Goal: Information Seeking & Learning: Learn about a topic

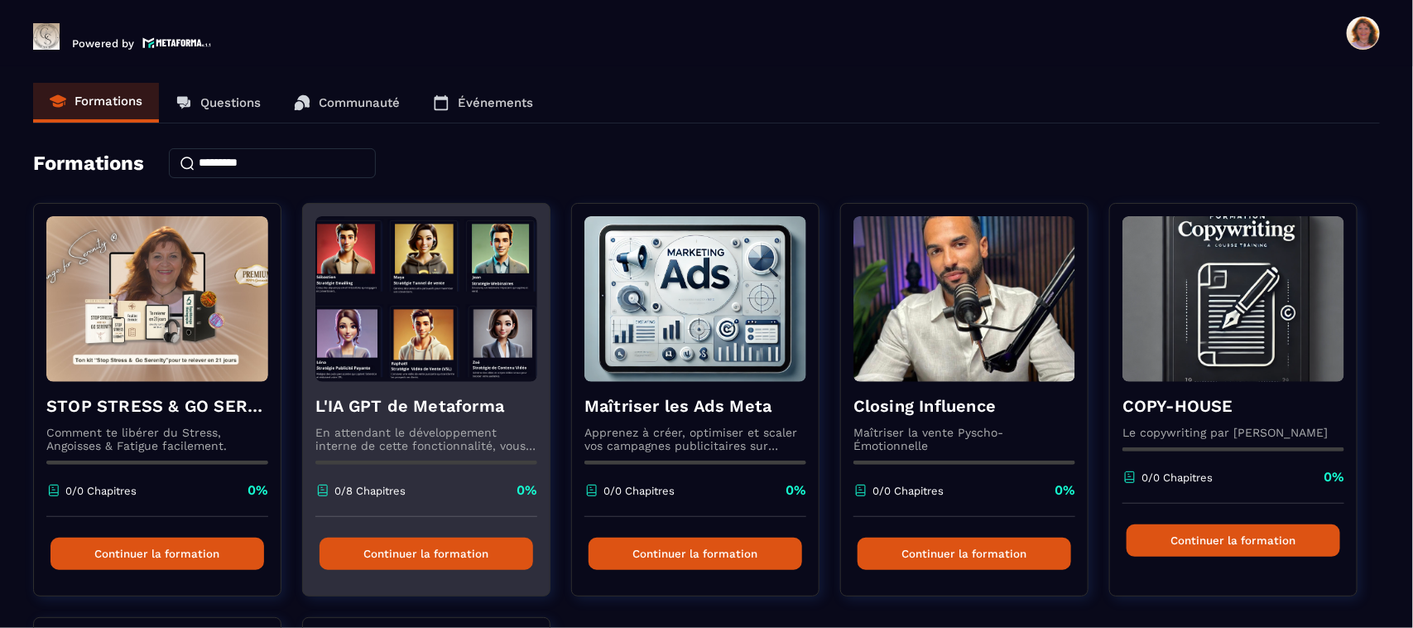
click at [429, 402] on h4 "L'IA GPT de Metaforma" at bounding box center [426, 405] width 222 height 23
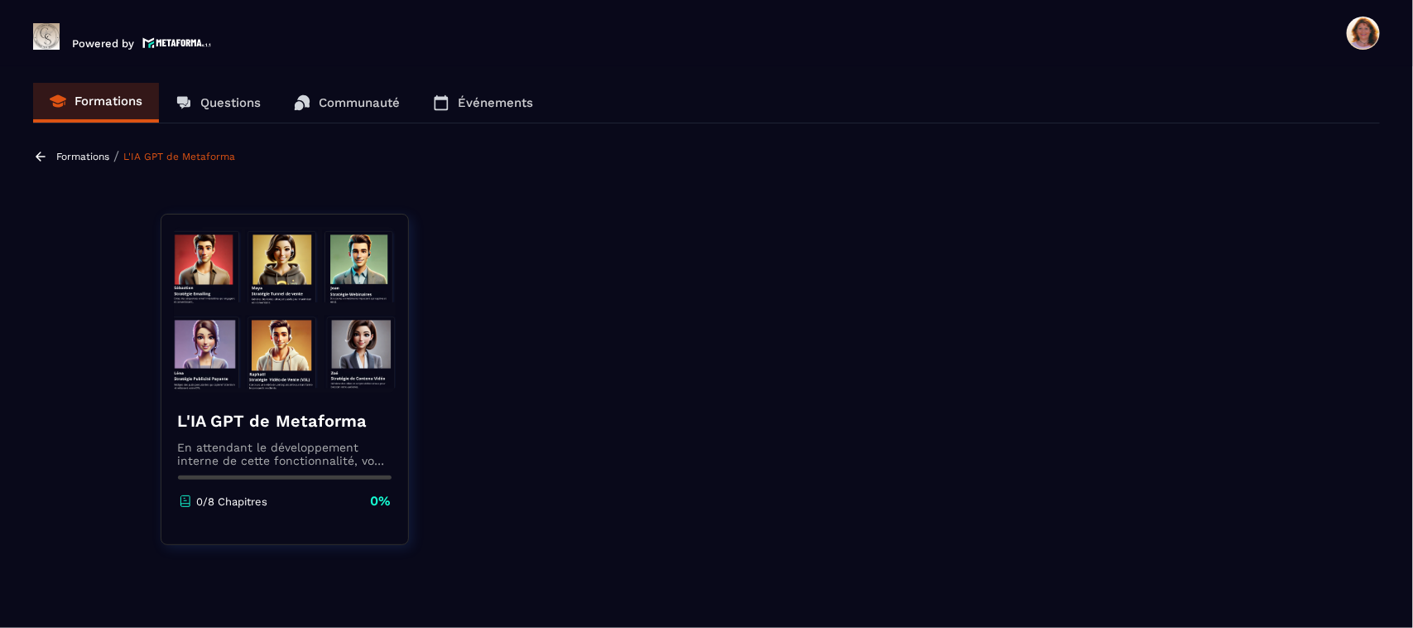
click at [286, 420] on h4 "L'IA GPT de Metaforma" at bounding box center [285, 420] width 214 height 23
click at [292, 468] on div "L'IA GPT de Metaforma En attendant le développement interne de cette fonctionna…" at bounding box center [284, 459] width 247 height 134
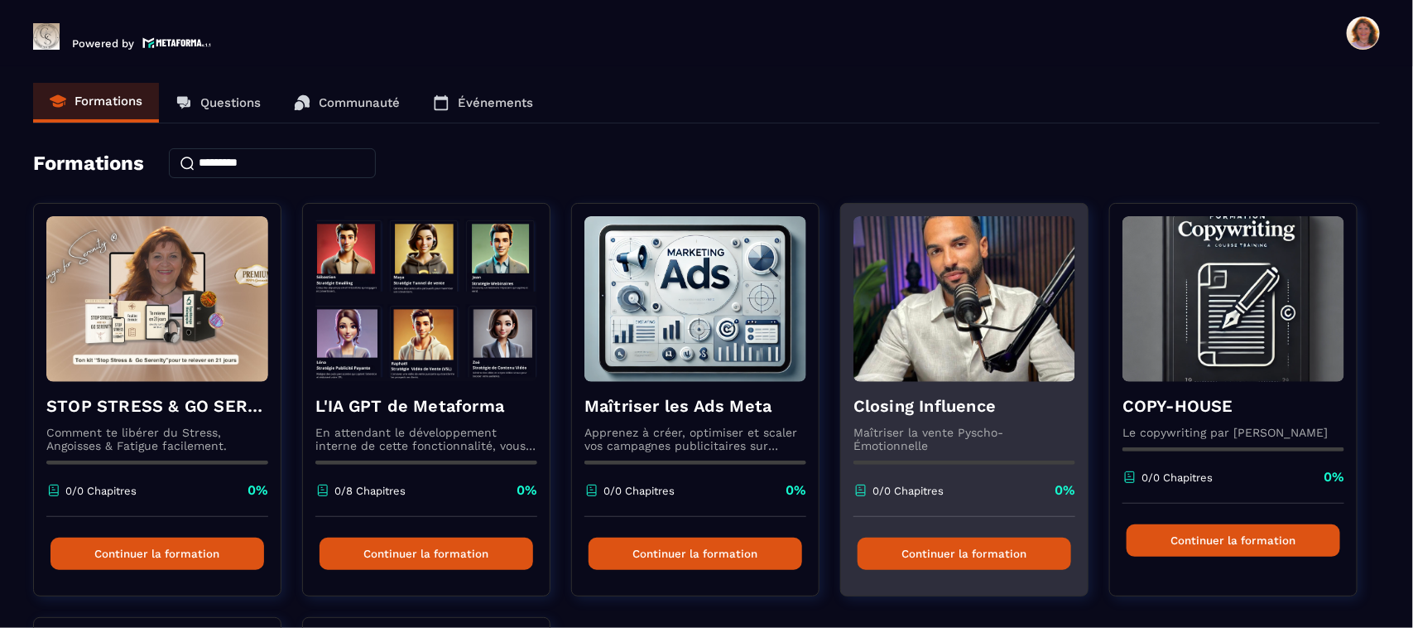
click at [1014, 335] on img at bounding box center [965, 299] width 222 height 166
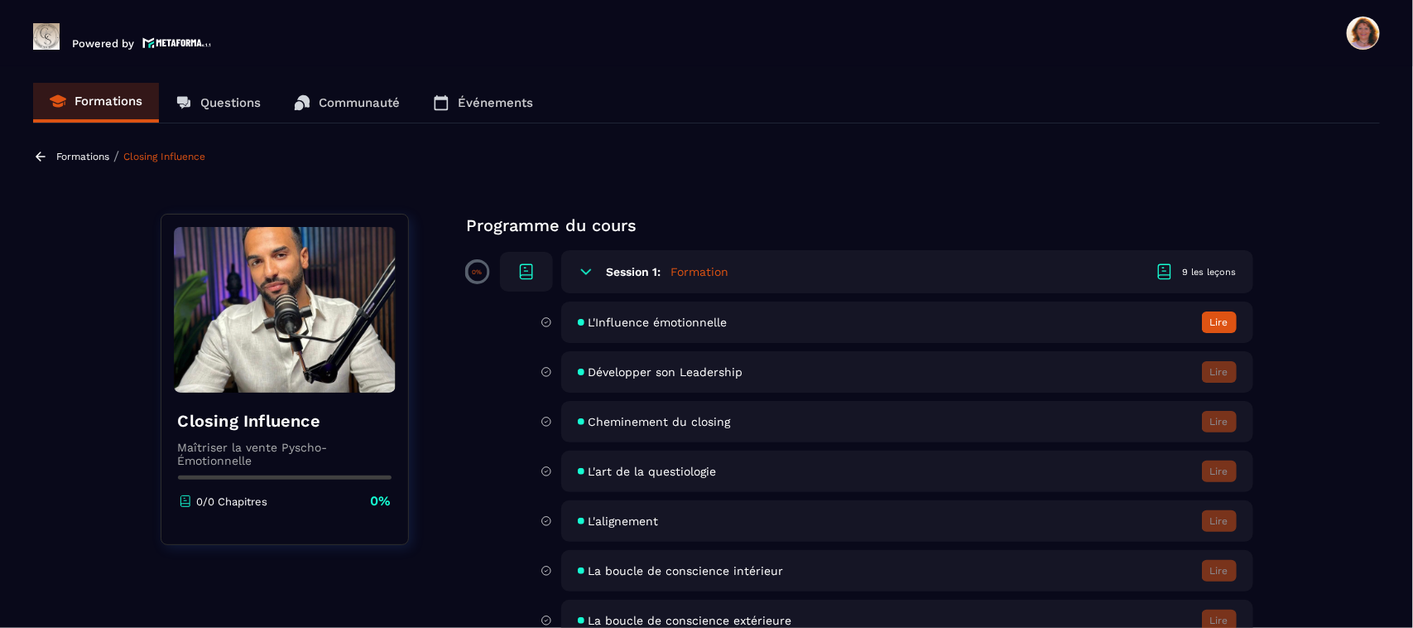
click at [1221, 325] on button "Lire" at bounding box center [1219, 322] width 35 height 22
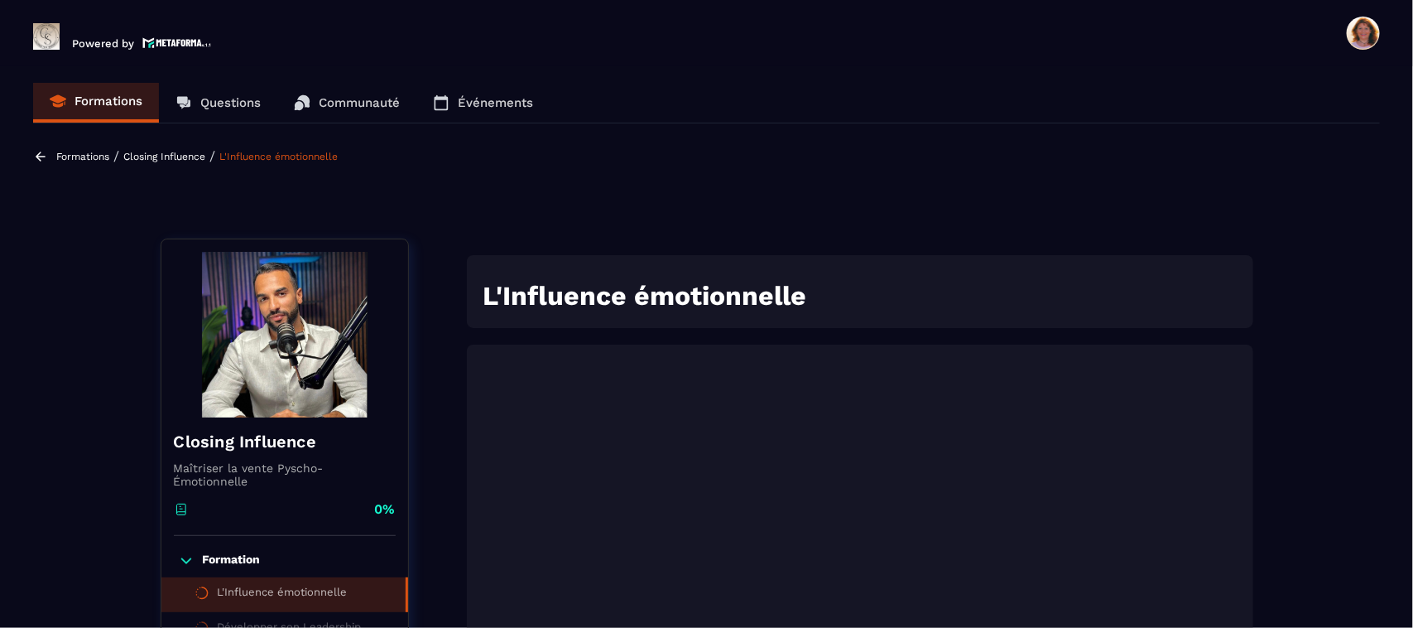
scroll to position [6, 0]
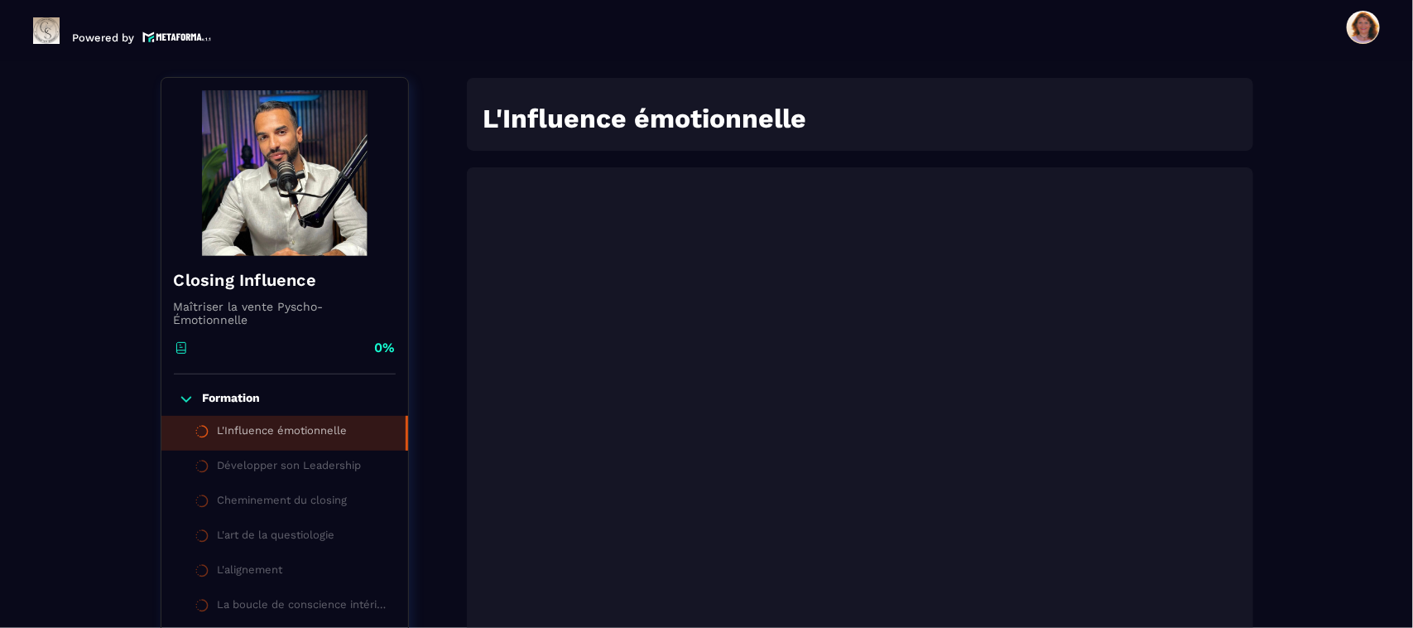
click at [1343, 406] on div "Formations / Closing Influence / L'Influence émotionnelle Closing Influence Maî…" at bounding box center [706, 475] width 1347 height 1008
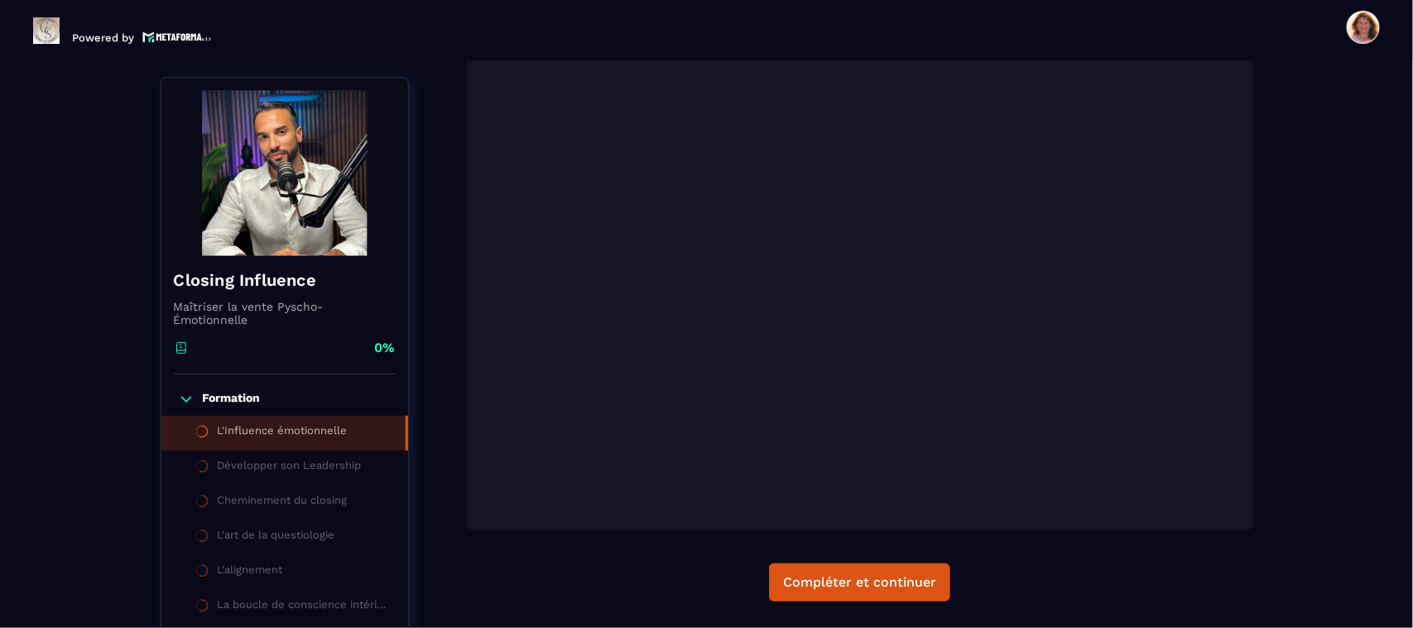
scroll to position [315, 0]
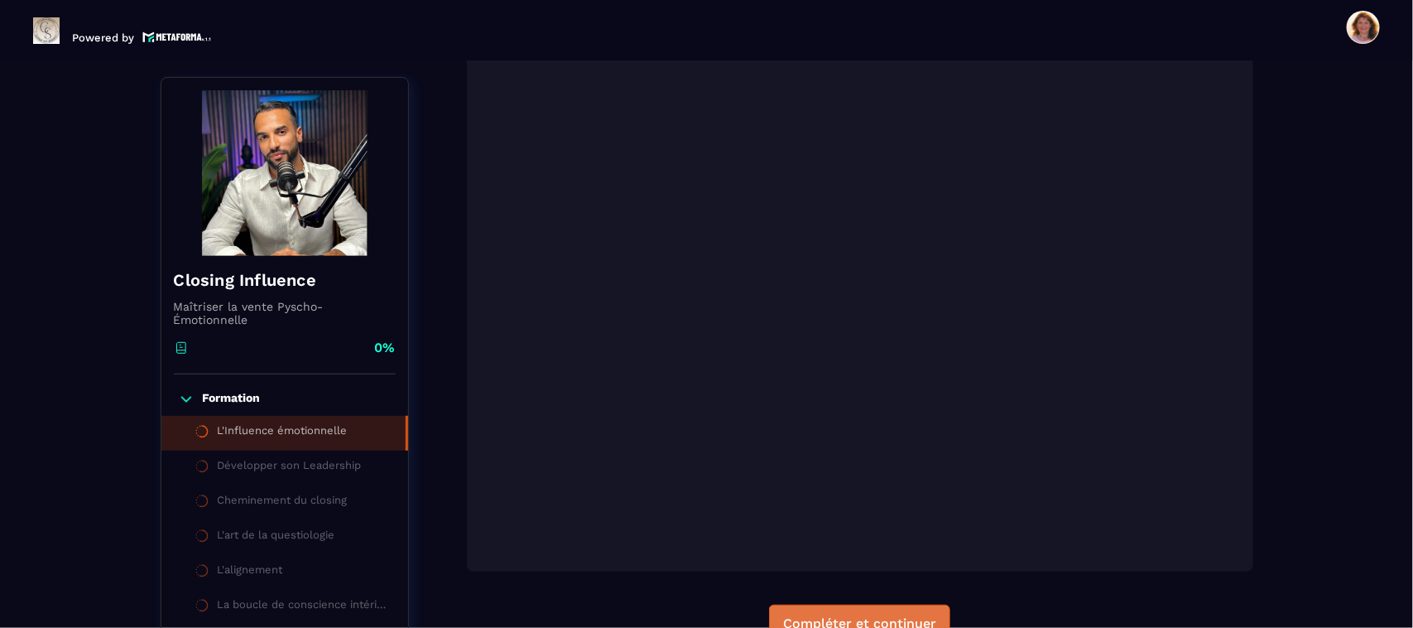
click at [875, 615] on div "Compléter et continuer" at bounding box center [859, 623] width 153 height 17
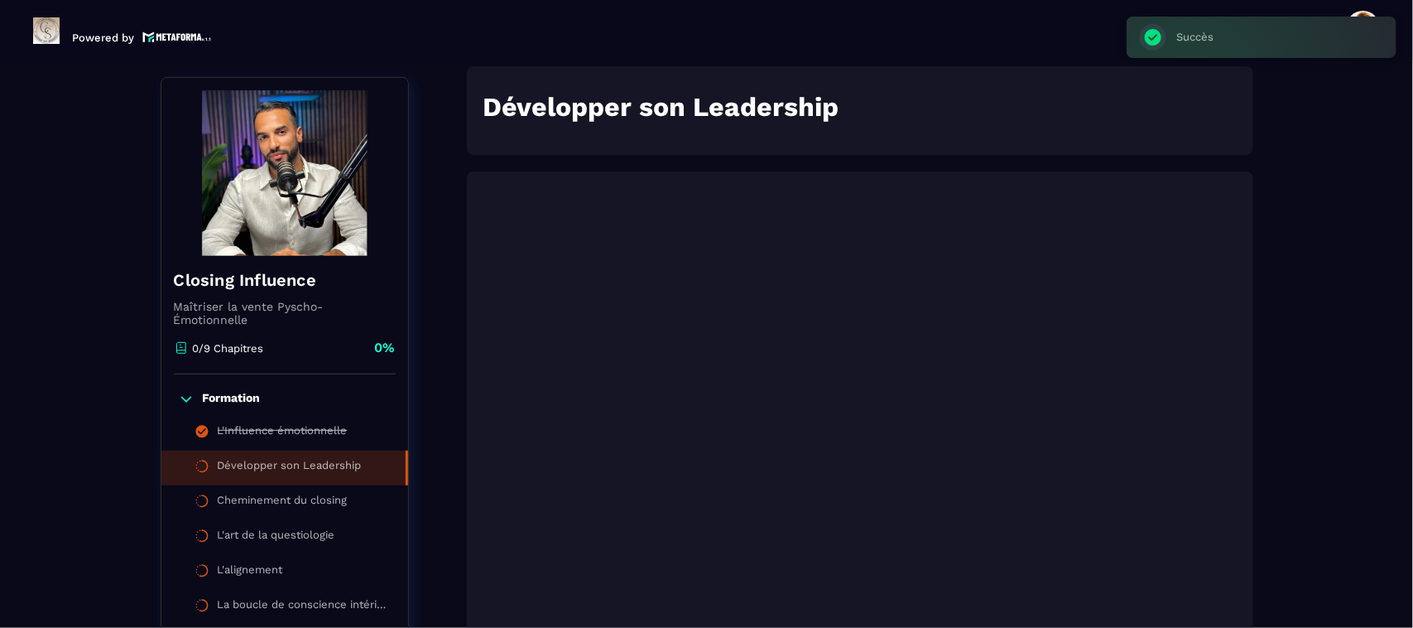
scroll to position [171, 0]
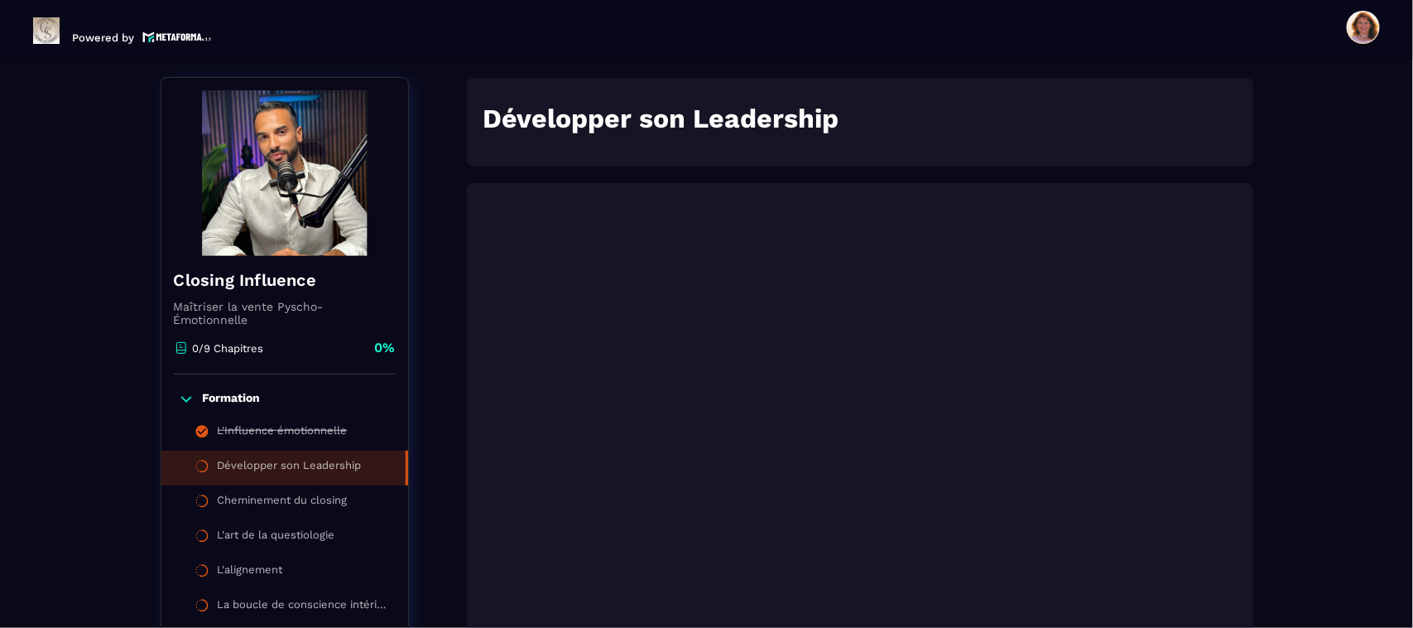
click at [1327, 458] on div "Formations / Closing Influence / Développer son Leadership Closing Influence Ma…" at bounding box center [706, 482] width 1347 height 1023
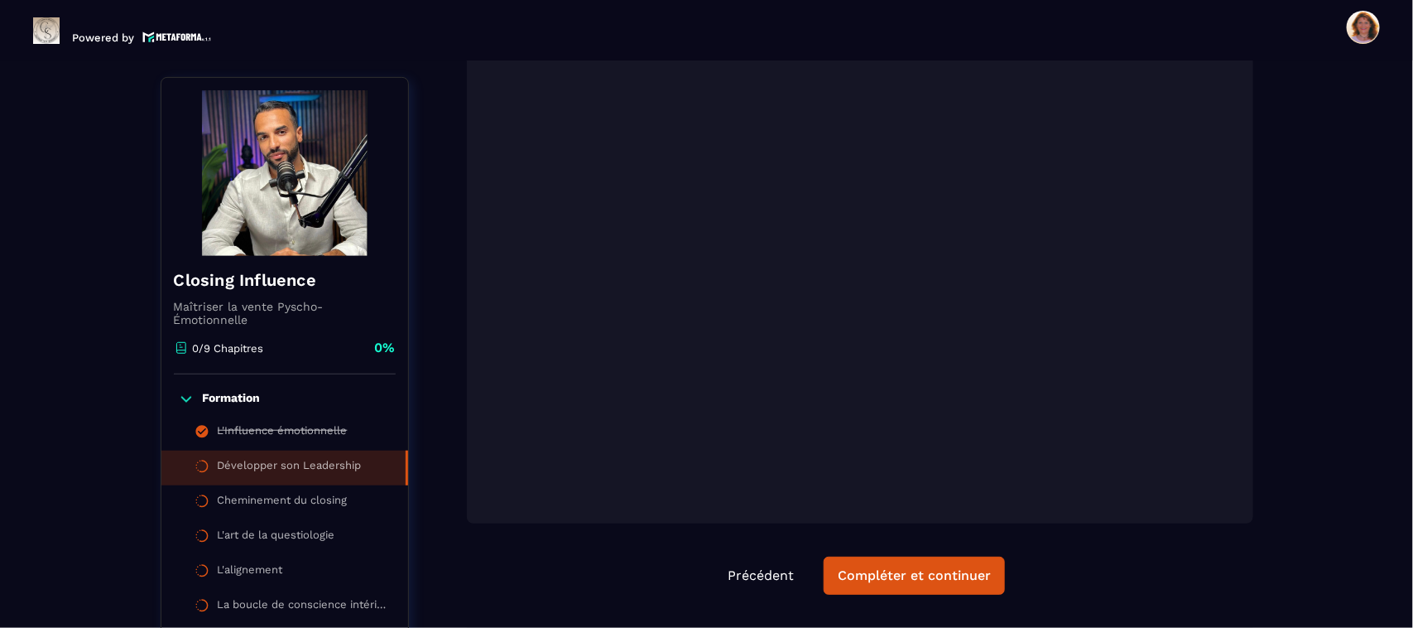
scroll to position [337, 0]
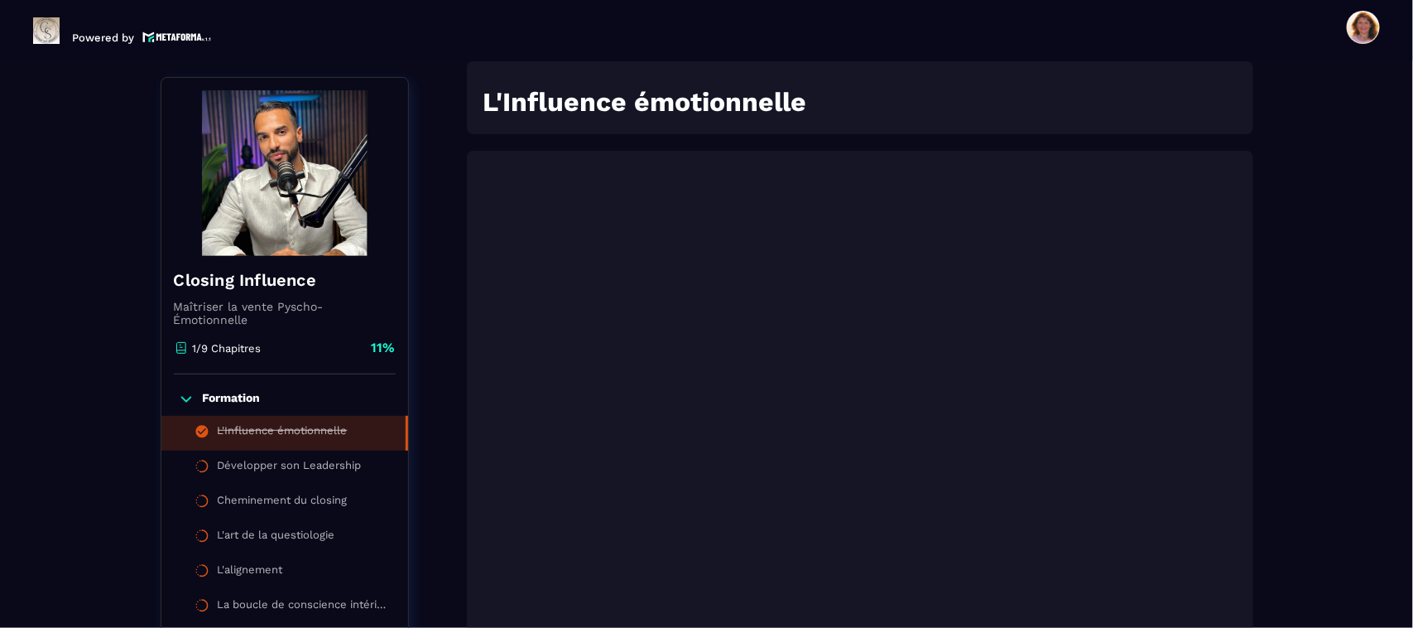
scroll to position [171, 0]
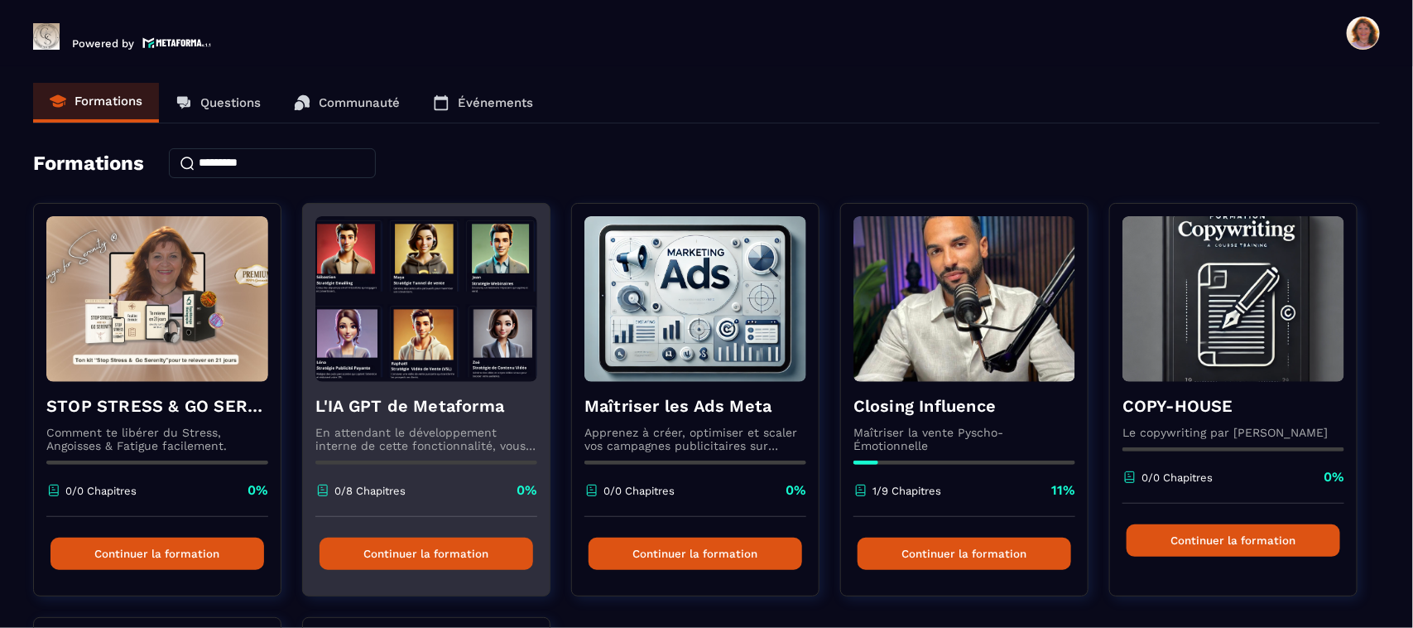
click at [456, 561] on button "Continuer la formation" at bounding box center [427, 553] width 214 height 32
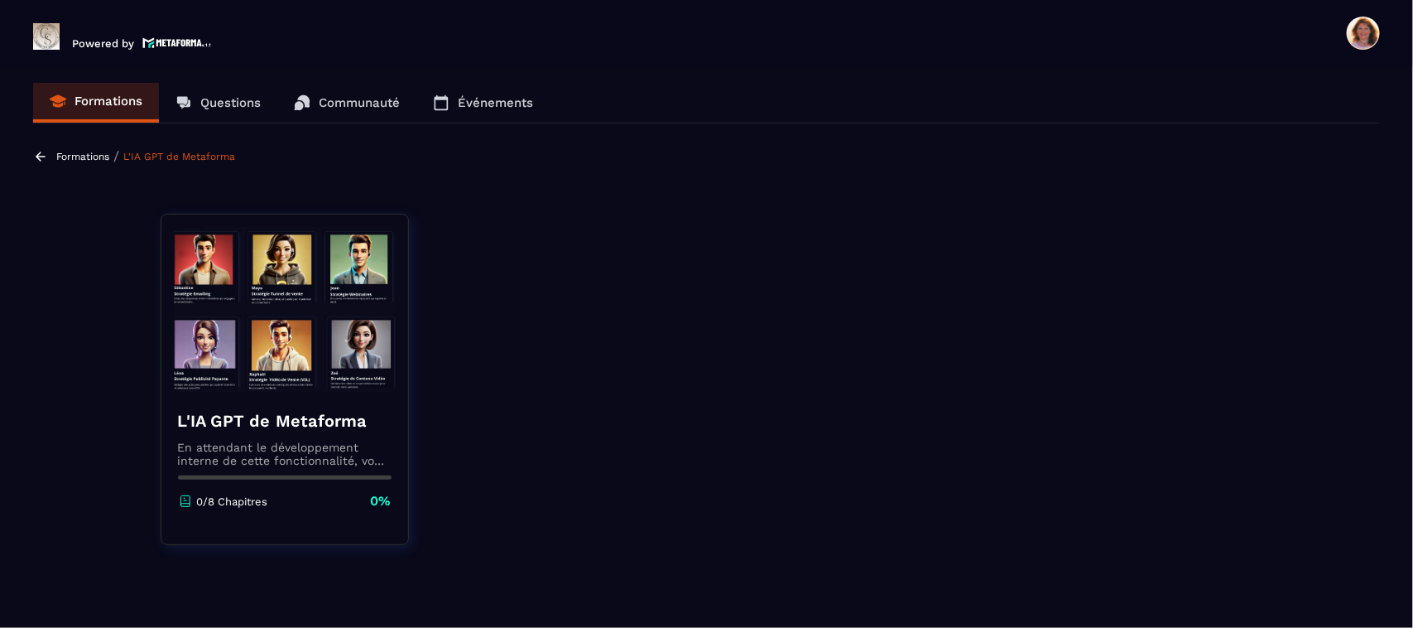
click at [302, 292] on img at bounding box center [285, 310] width 222 height 166
click at [40, 154] on icon at bounding box center [40, 156] width 15 height 15
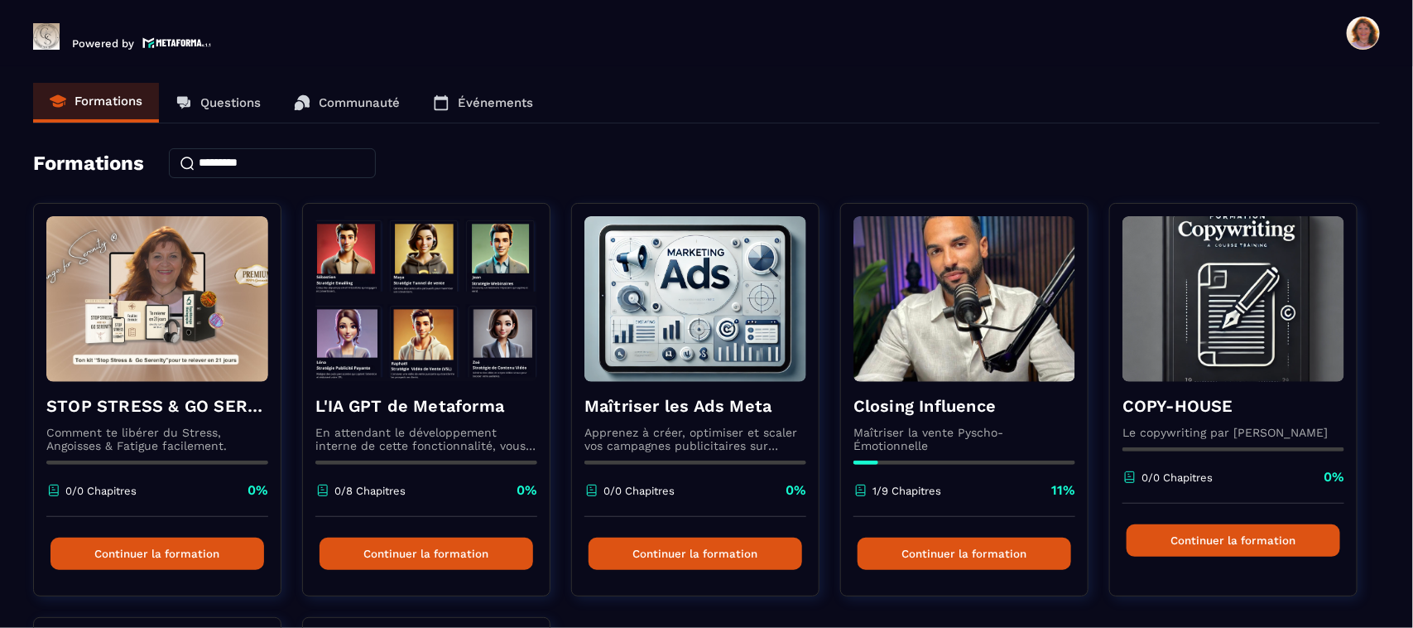
click at [1401, 429] on section "Formations Questions Communauté Événements Formations STOP STRESS & GO SERENITY…" at bounding box center [706, 350] width 1413 height 568
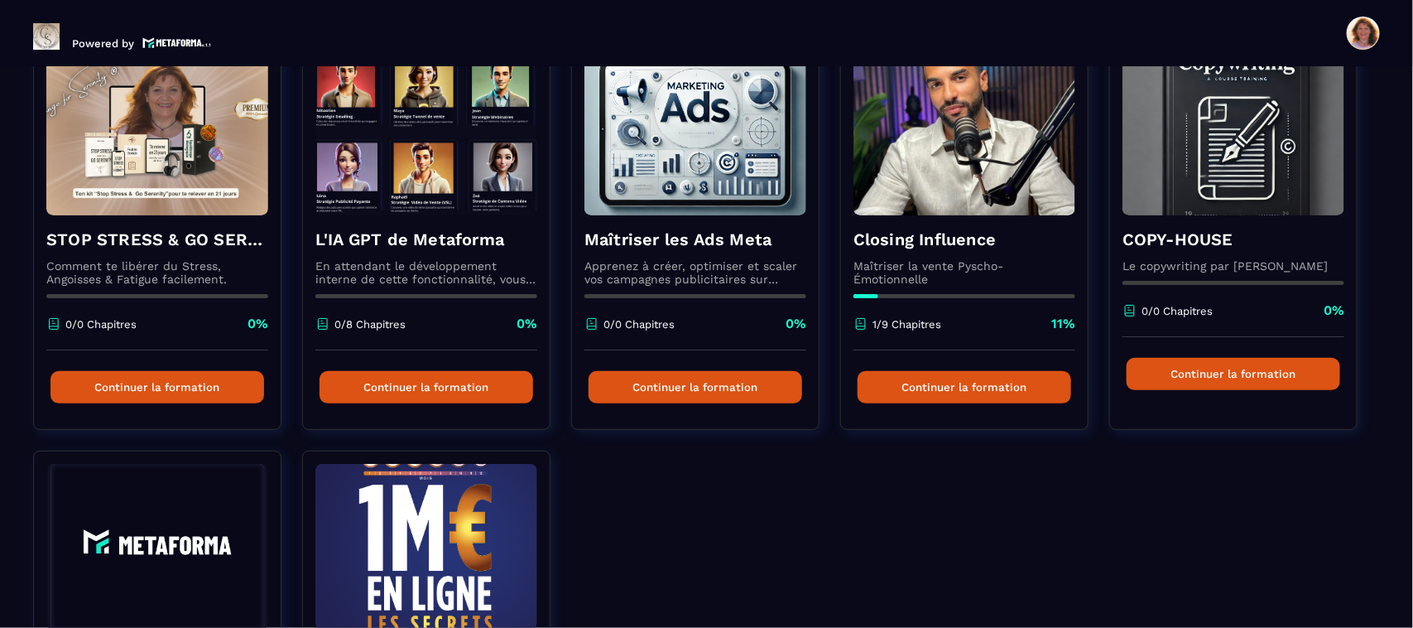
scroll to position [161, 0]
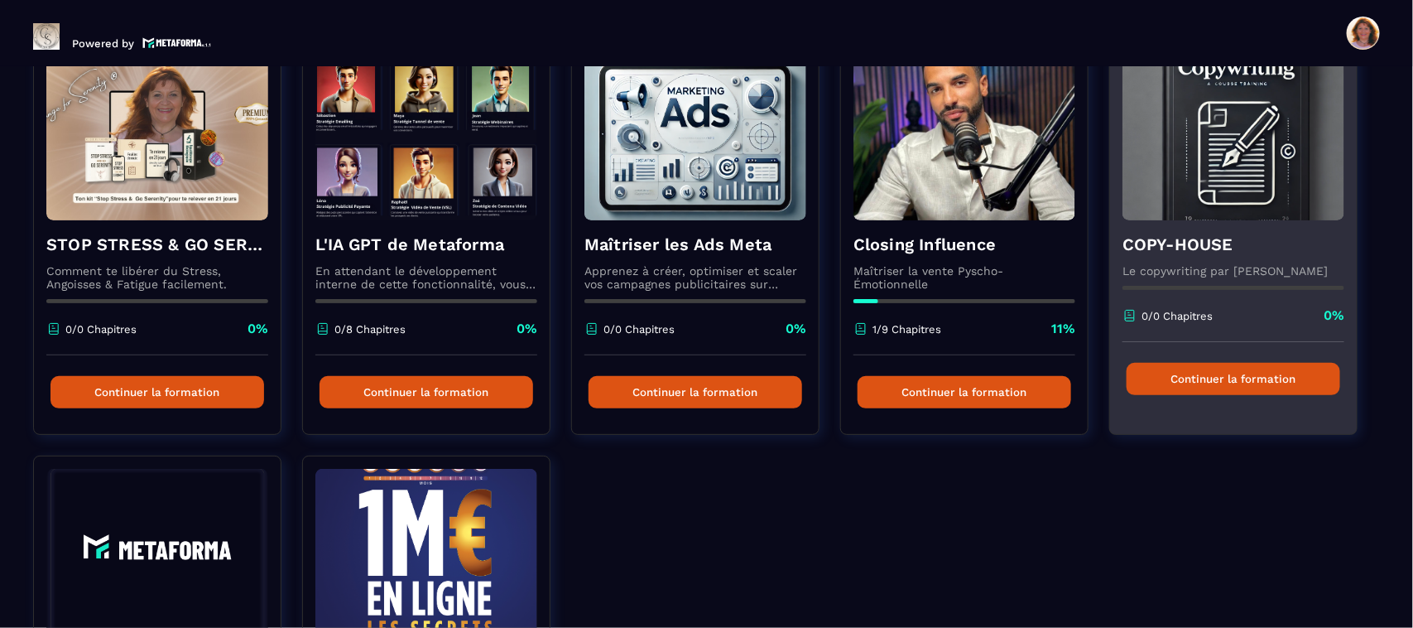
click at [1282, 382] on button "Continuer la formation" at bounding box center [1234, 379] width 214 height 32
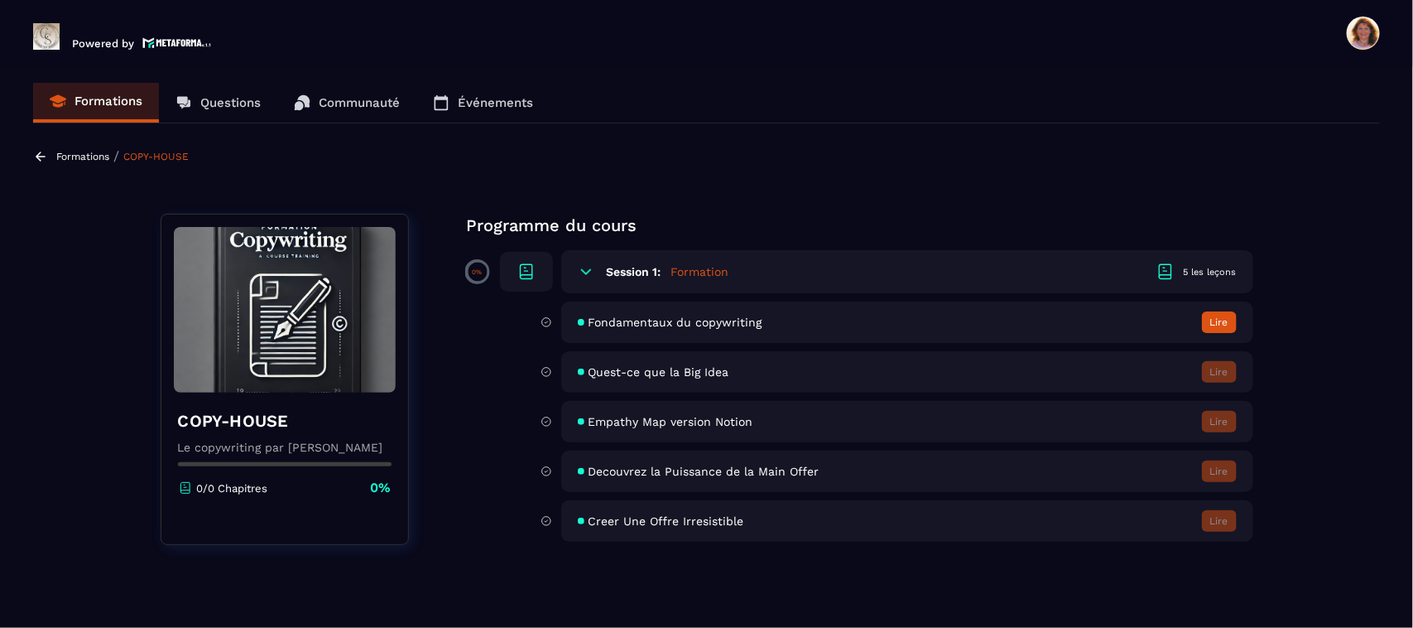
click at [1221, 320] on button "Lire" at bounding box center [1219, 322] width 35 height 22
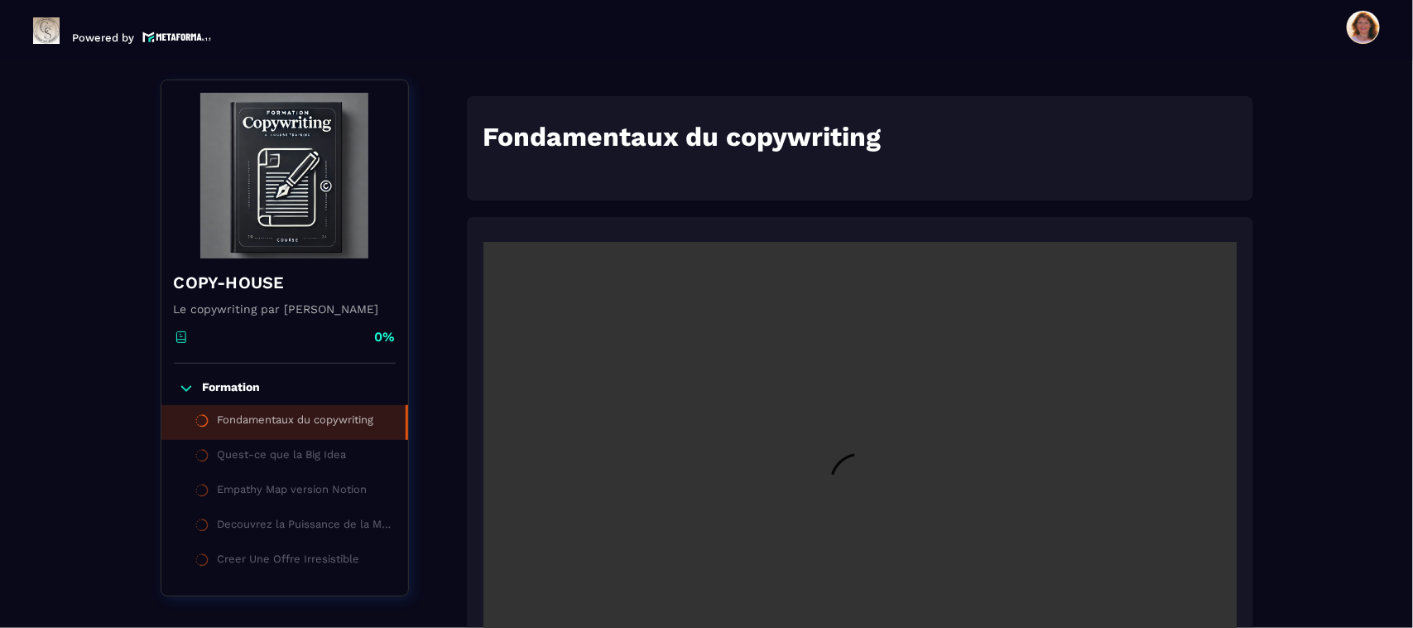
scroll to position [171, 0]
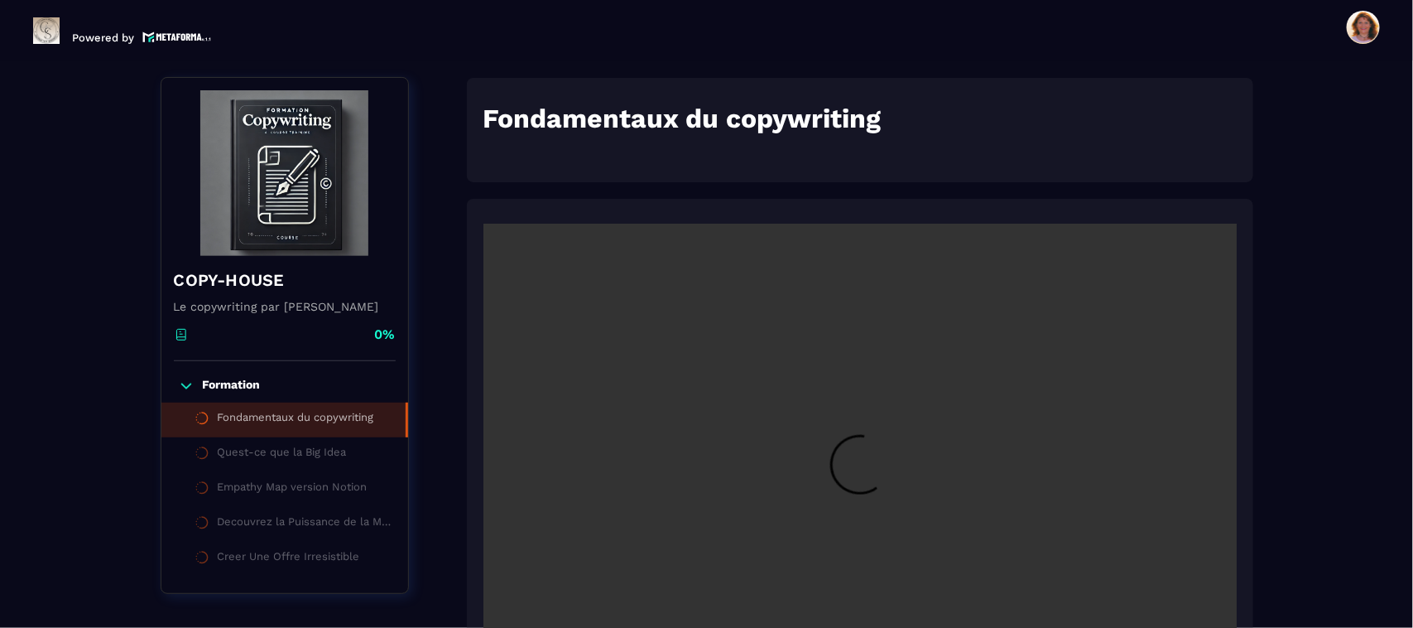
click at [1309, 465] on div "Formations / COPY-HOUSE / Fondamentaux du copywriting COPY-HOUSE Le copywriting…" at bounding box center [706, 490] width 1347 height 1039
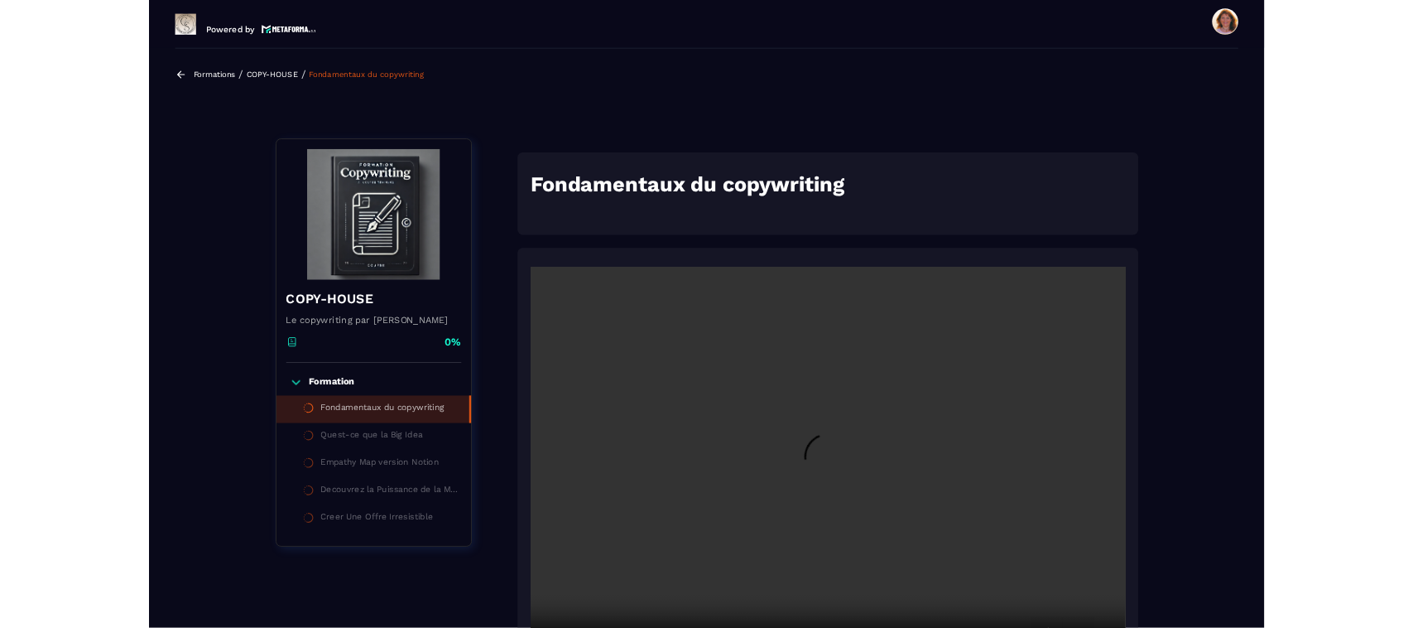
scroll to position [420, 0]
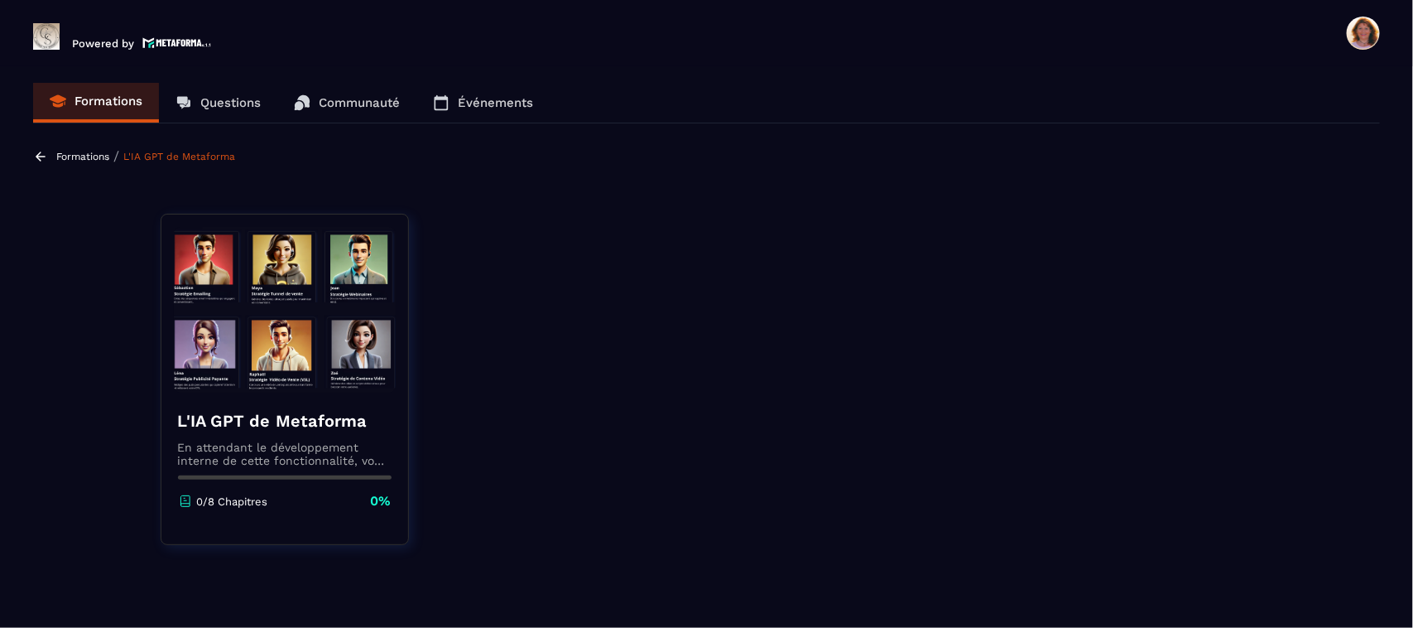
click at [38, 151] on icon at bounding box center [40, 156] width 15 height 15
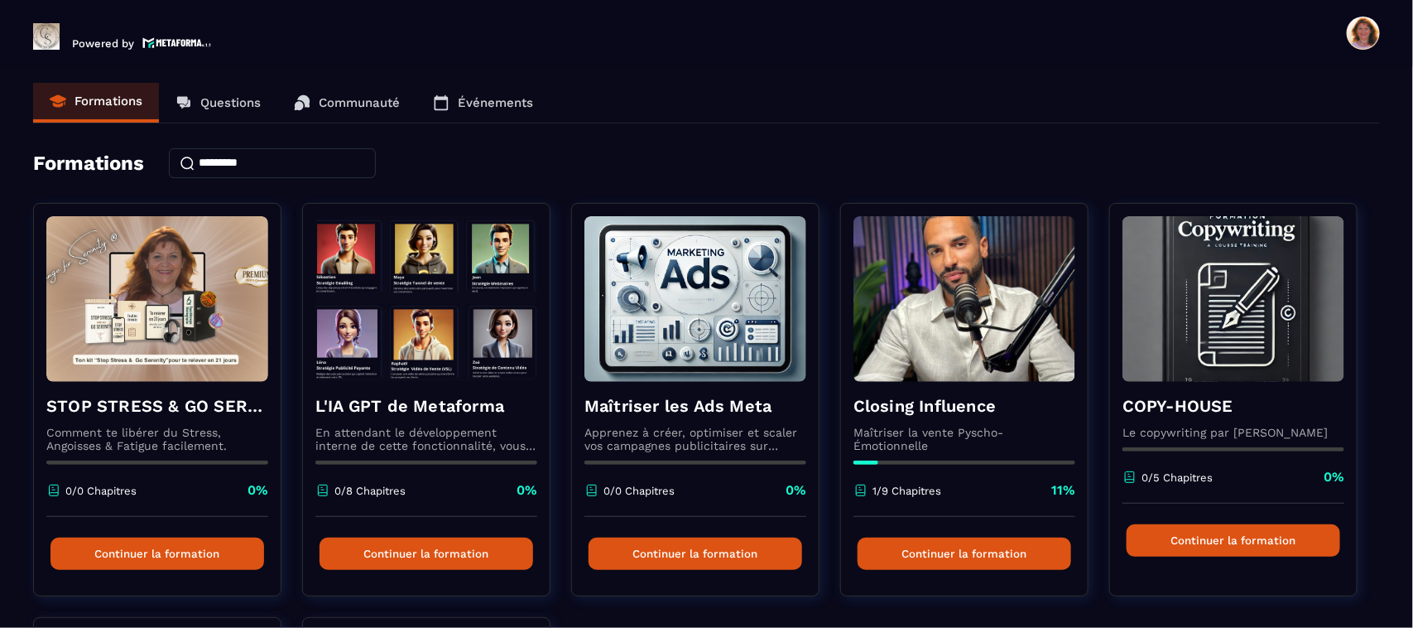
click at [1413, 567] on section "Formations Questions Communauté Événements Formations STOP STRESS & GO SERENITY…" at bounding box center [706, 350] width 1413 height 568
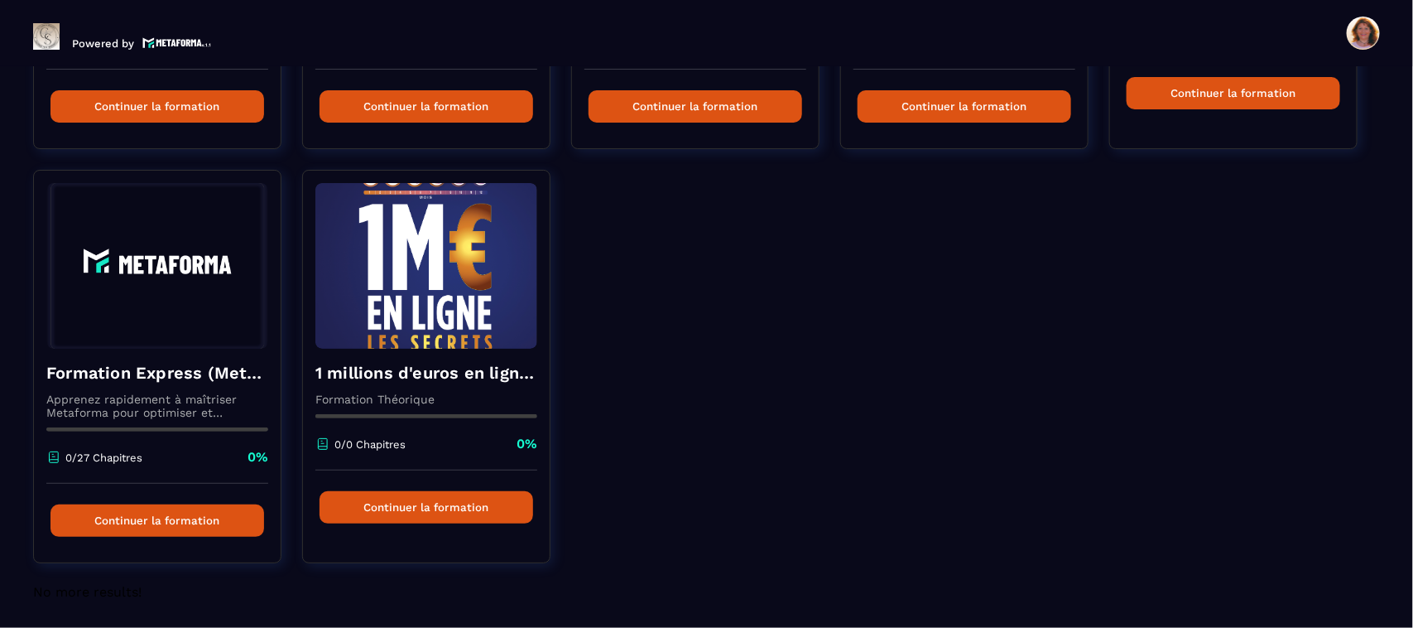
scroll to position [451, 0]
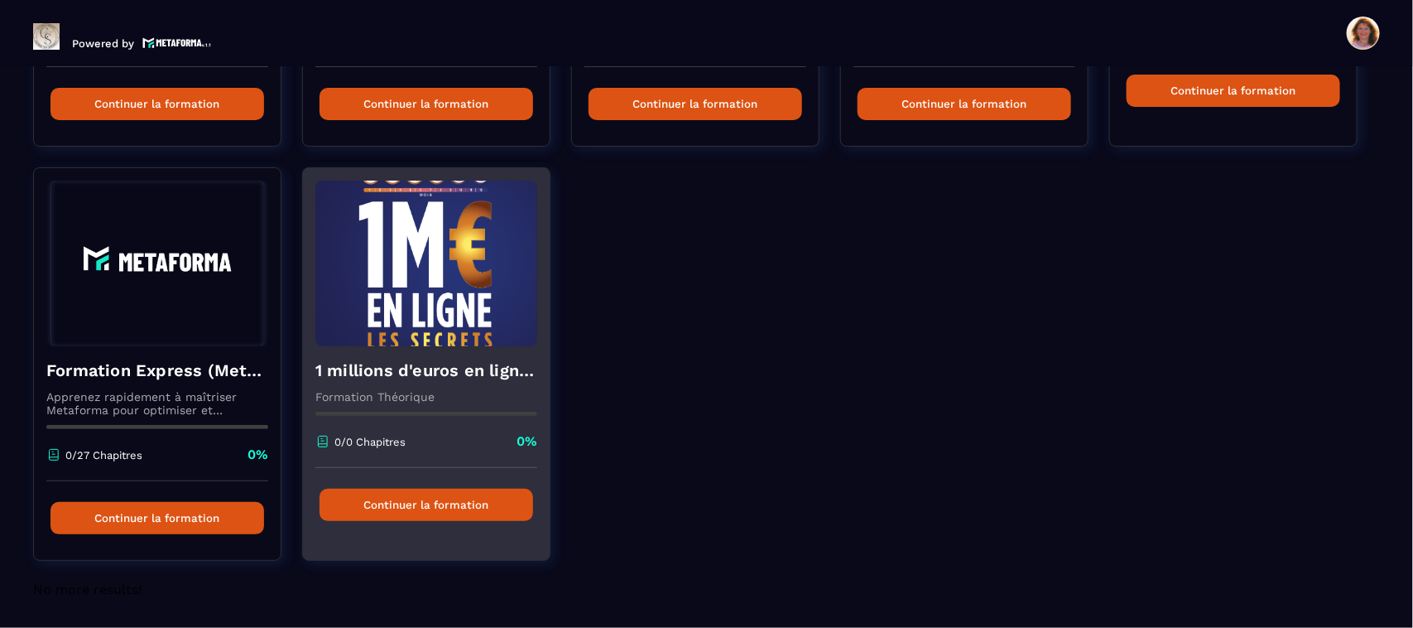
click at [431, 507] on button "Continuer la formation" at bounding box center [427, 505] width 214 height 32
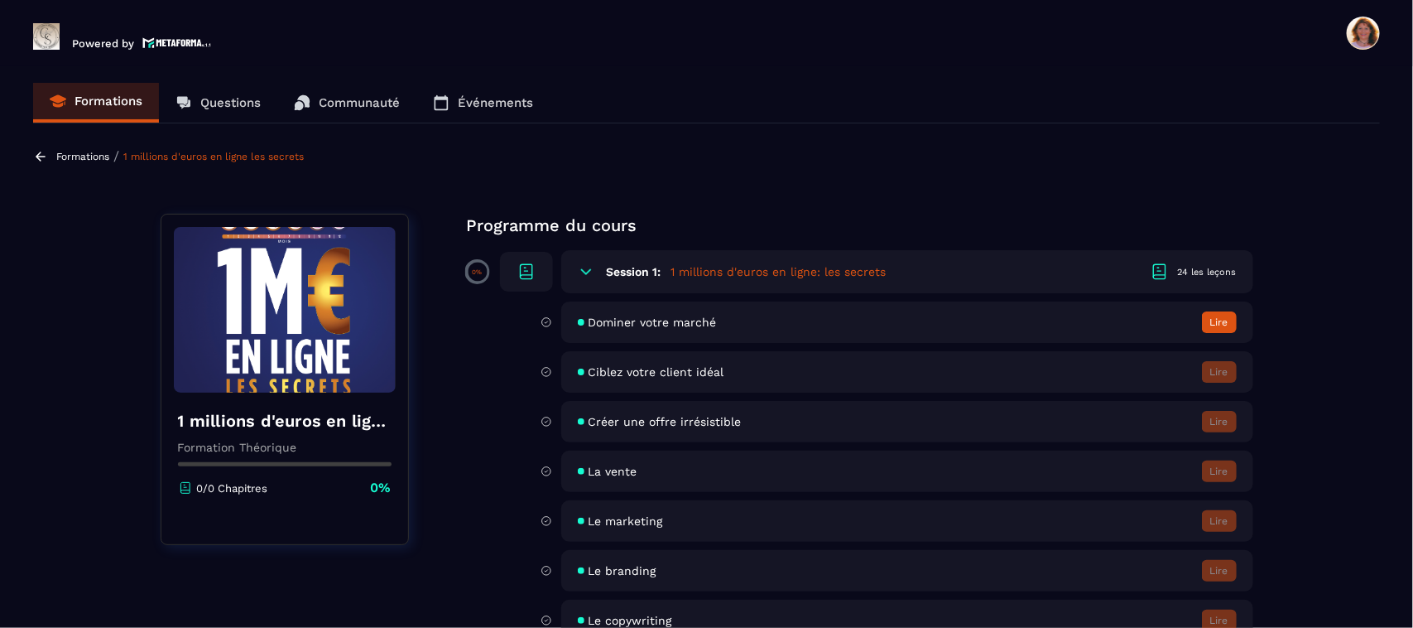
click at [1409, 592] on section "Formations Questions Communauté Événements Formations / 1 millions d'euros en l…" at bounding box center [706, 350] width 1413 height 568
click at [1220, 316] on button "Lire" at bounding box center [1219, 322] width 35 height 22
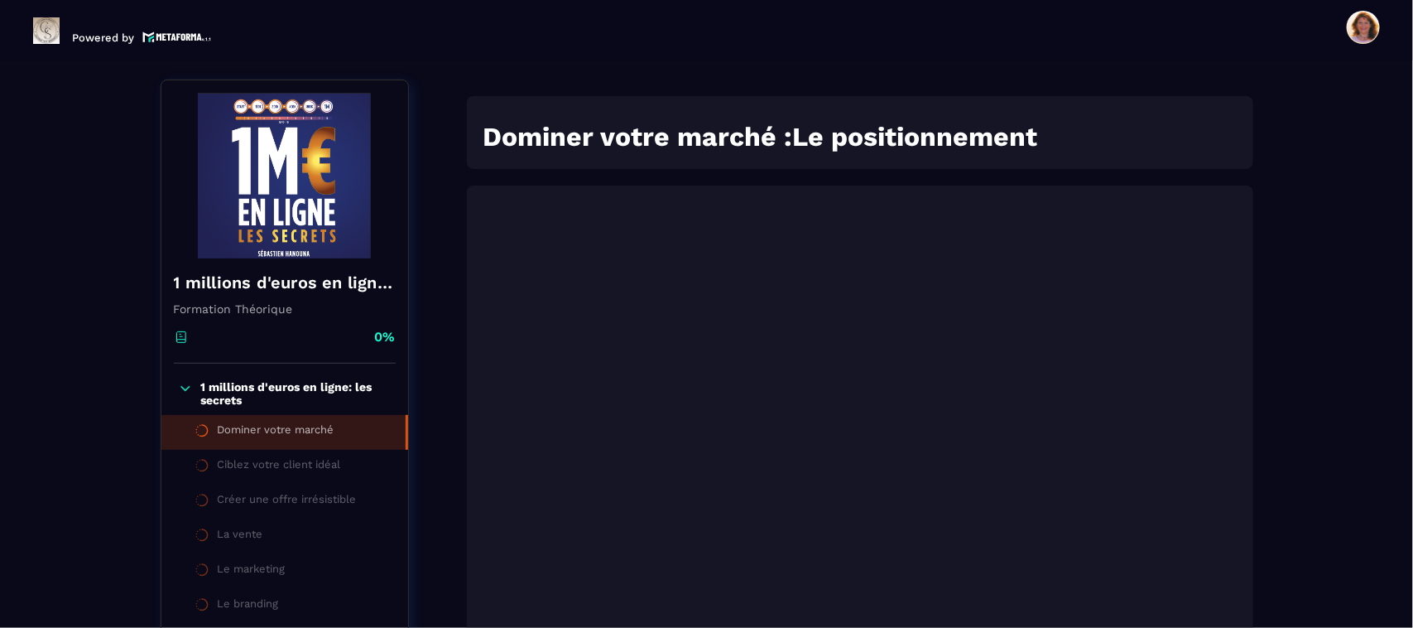
scroll to position [171, 0]
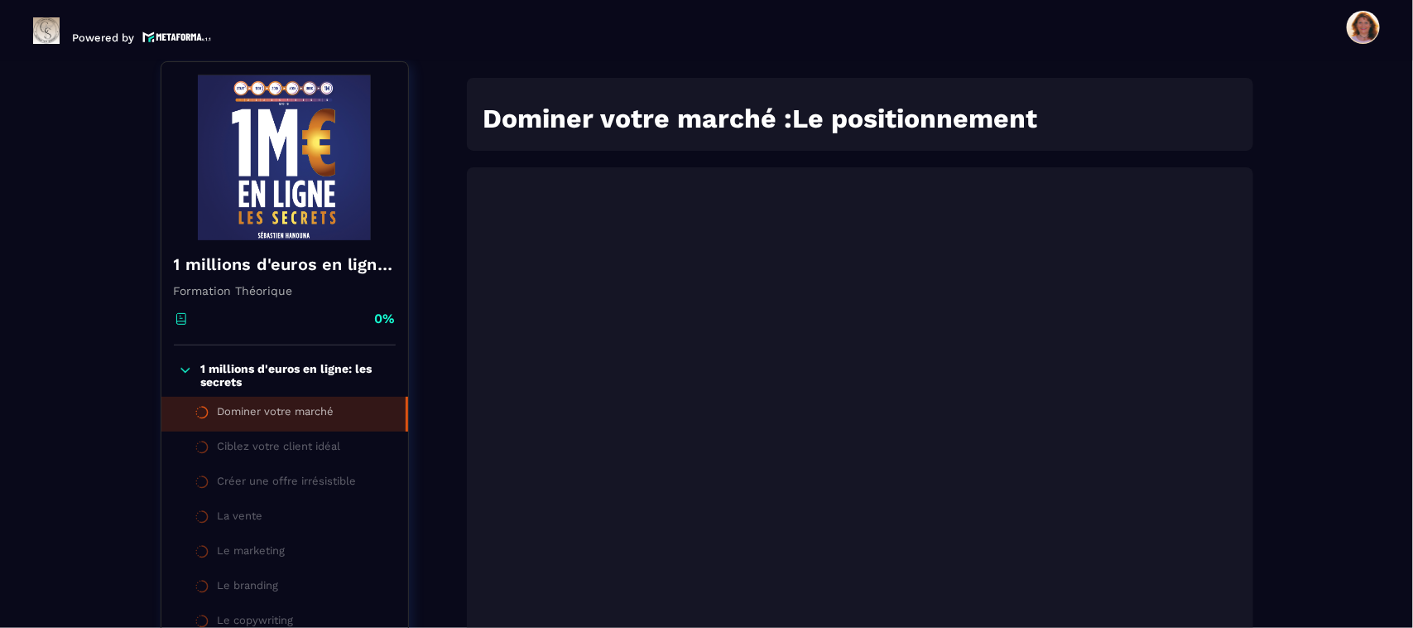
click at [1280, 369] on div "Formations / 1 millions d'euros en ligne les secrets / Dominer votre marché 1 m…" at bounding box center [706, 620] width 1347 height 1298
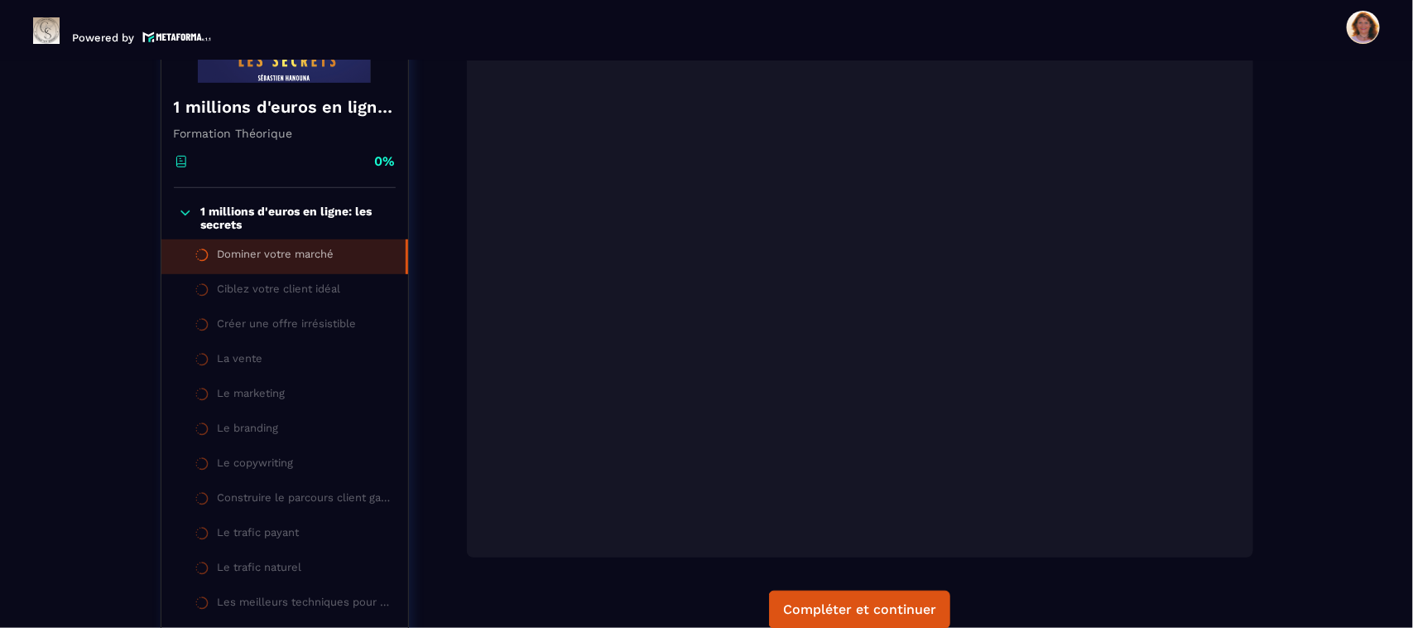
scroll to position [296, 0]
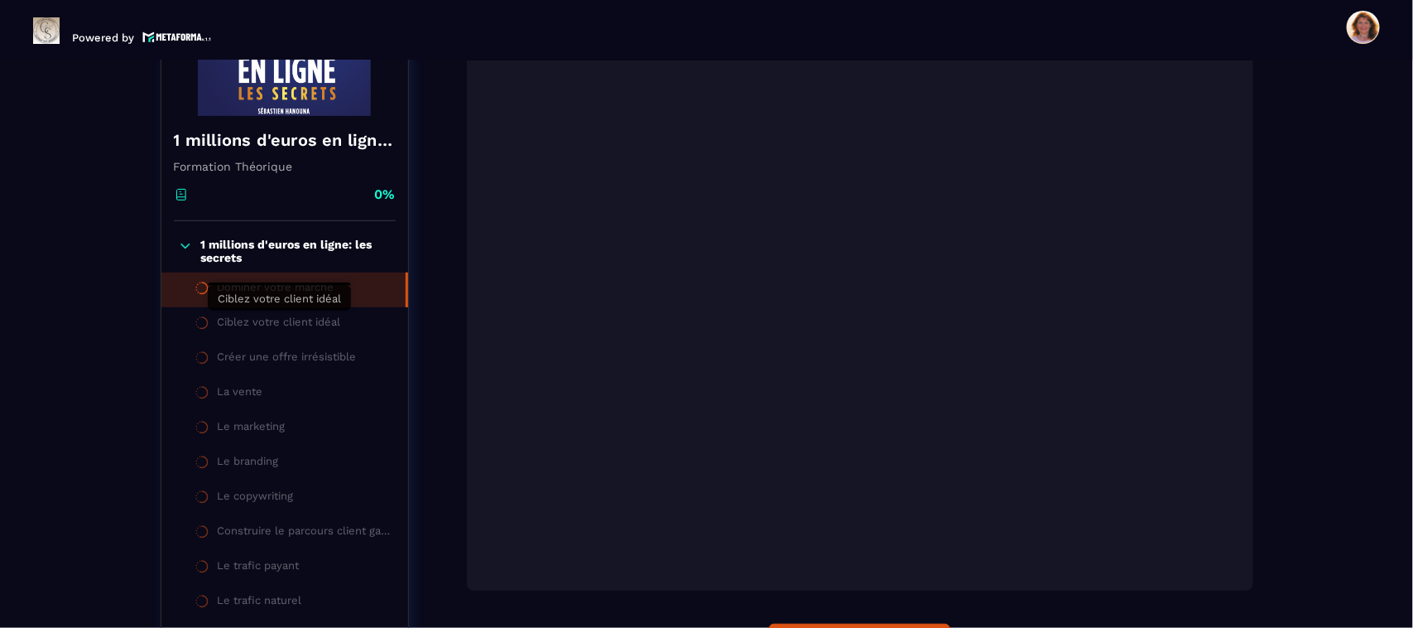
click at [251, 327] on div "Ciblez votre client idéal" at bounding box center [279, 324] width 123 height 18
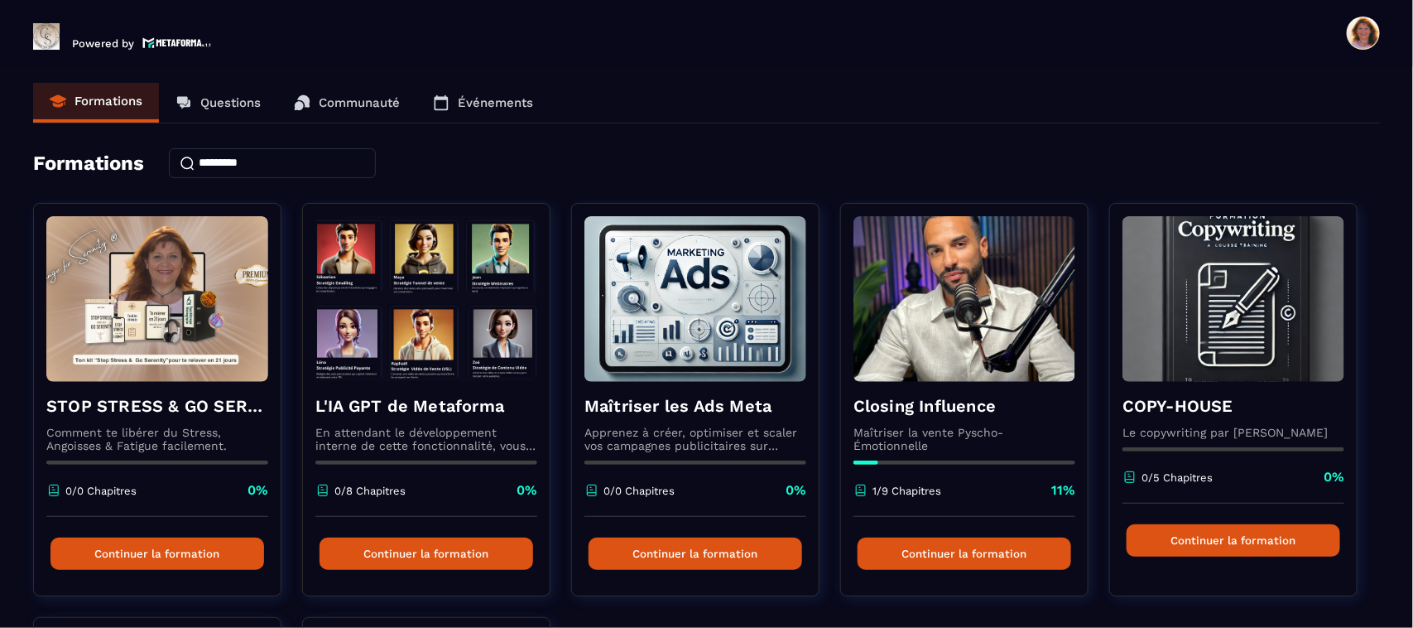
click at [1375, 440] on link "COPY-HOUSE Le copywriting par [PERSON_NAME] 0/5 Chapitres 0% Continuer la forma…" at bounding box center [1244, 410] width 269 height 414
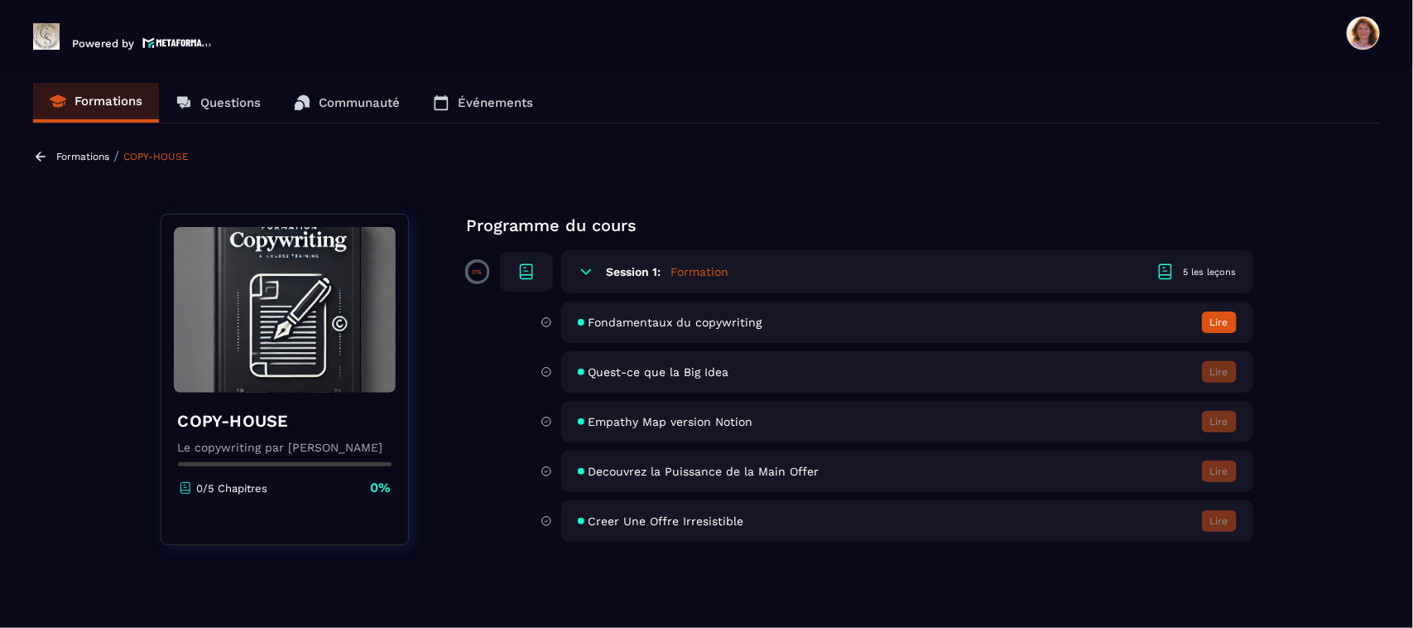
click at [114, 99] on p "Formations" at bounding box center [109, 101] width 68 height 15
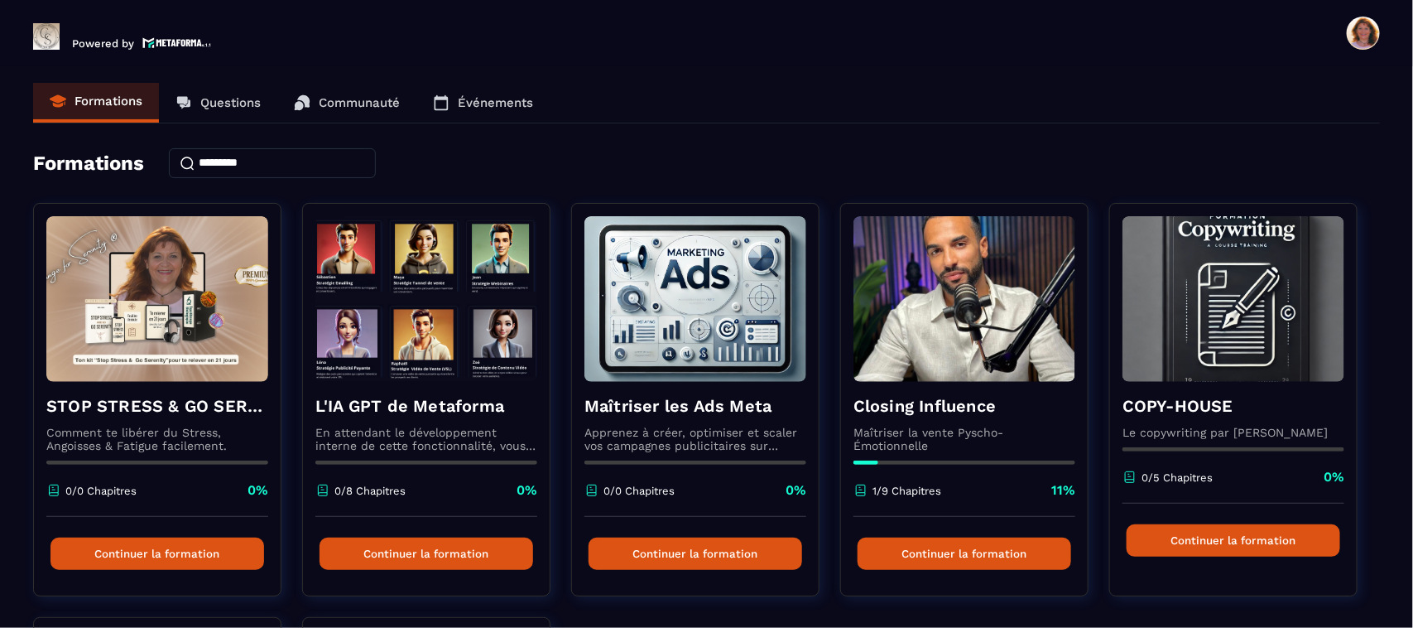
click at [1410, 455] on section "Formations Questions Communauté Événements Formations STOP STRESS & GO SERENITY…" at bounding box center [706, 350] width 1413 height 568
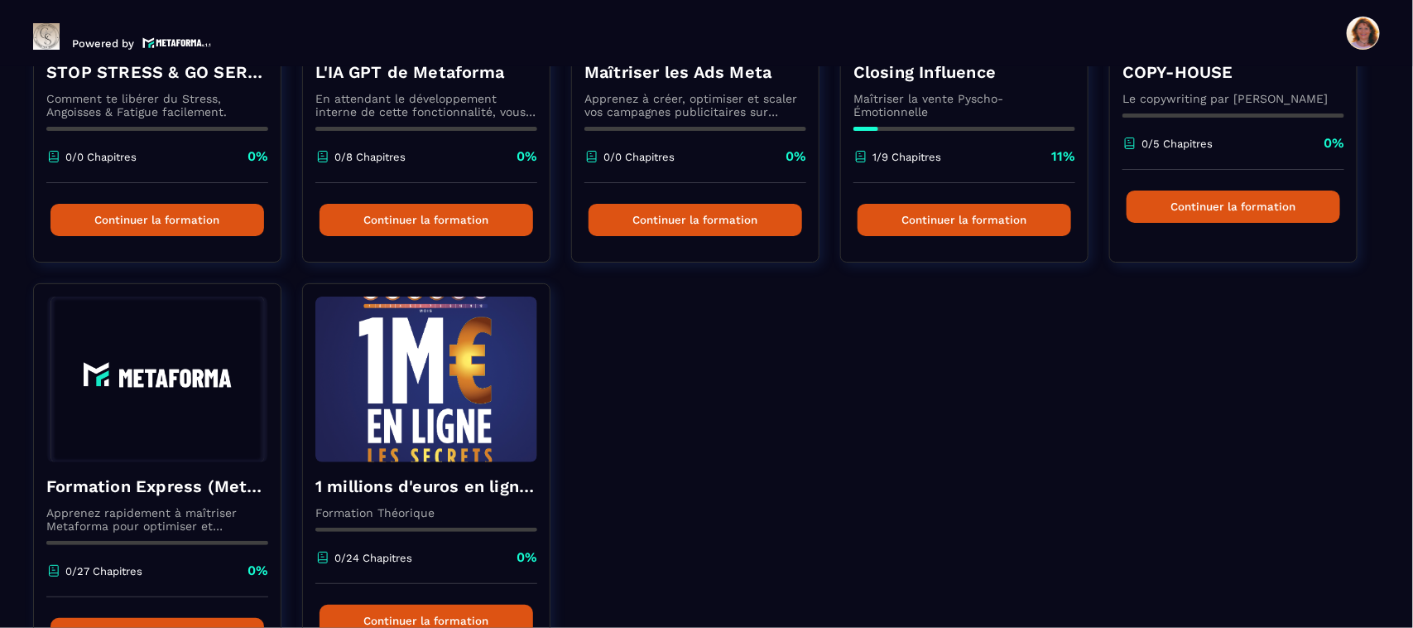
scroll to position [451, 0]
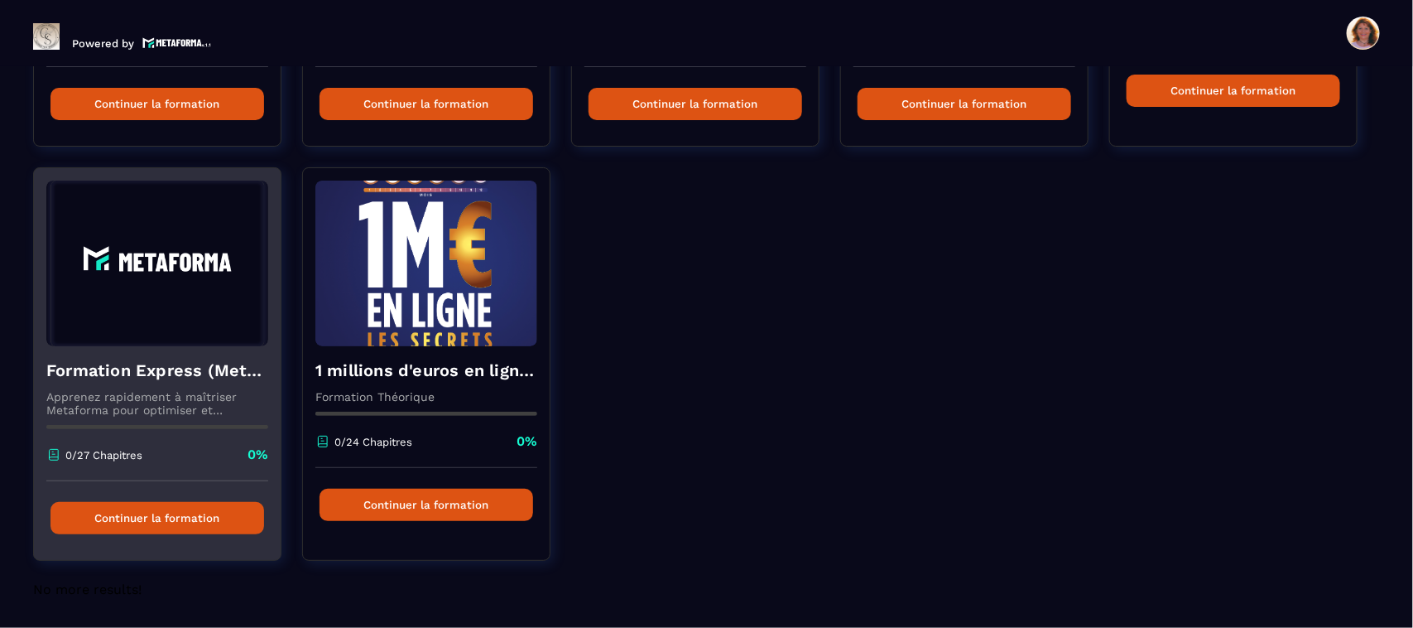
click at [229, 329] on img at bounding box center [157, 264] width 222 height 166
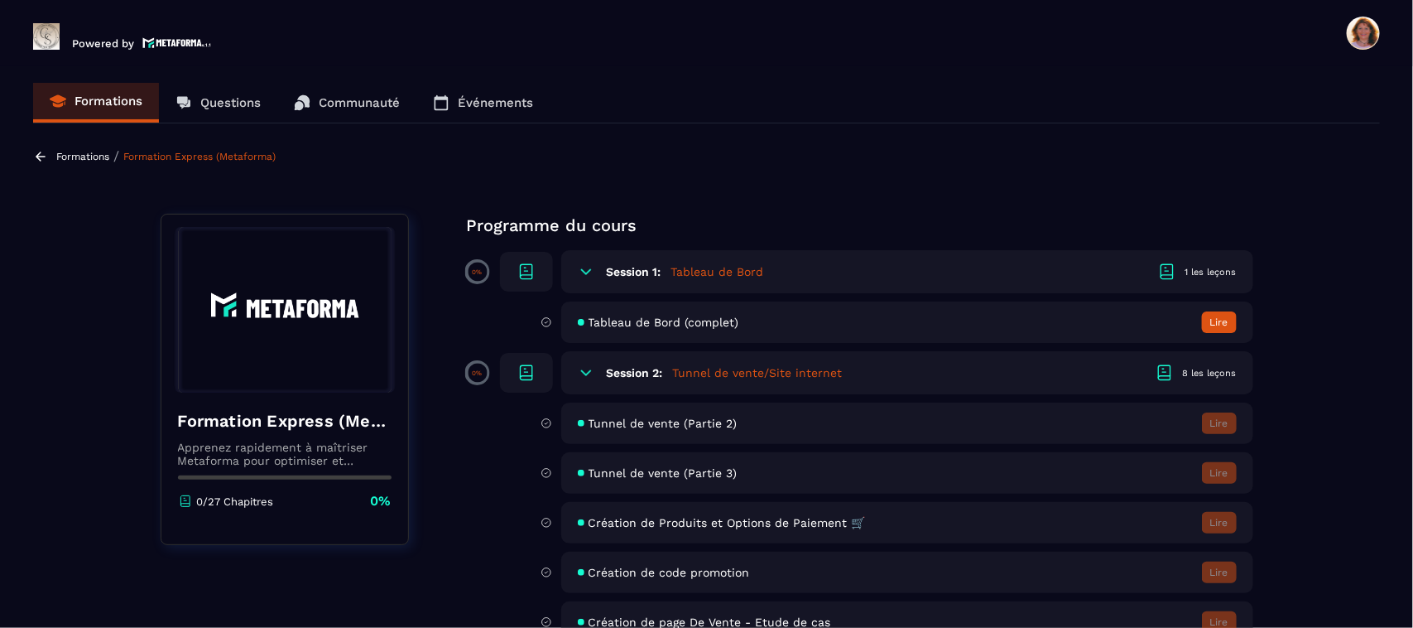
click at [1217, 338] on div "Tableau de Bord (complet) Lire" at bounding box center [907, 321] width 692 height 41
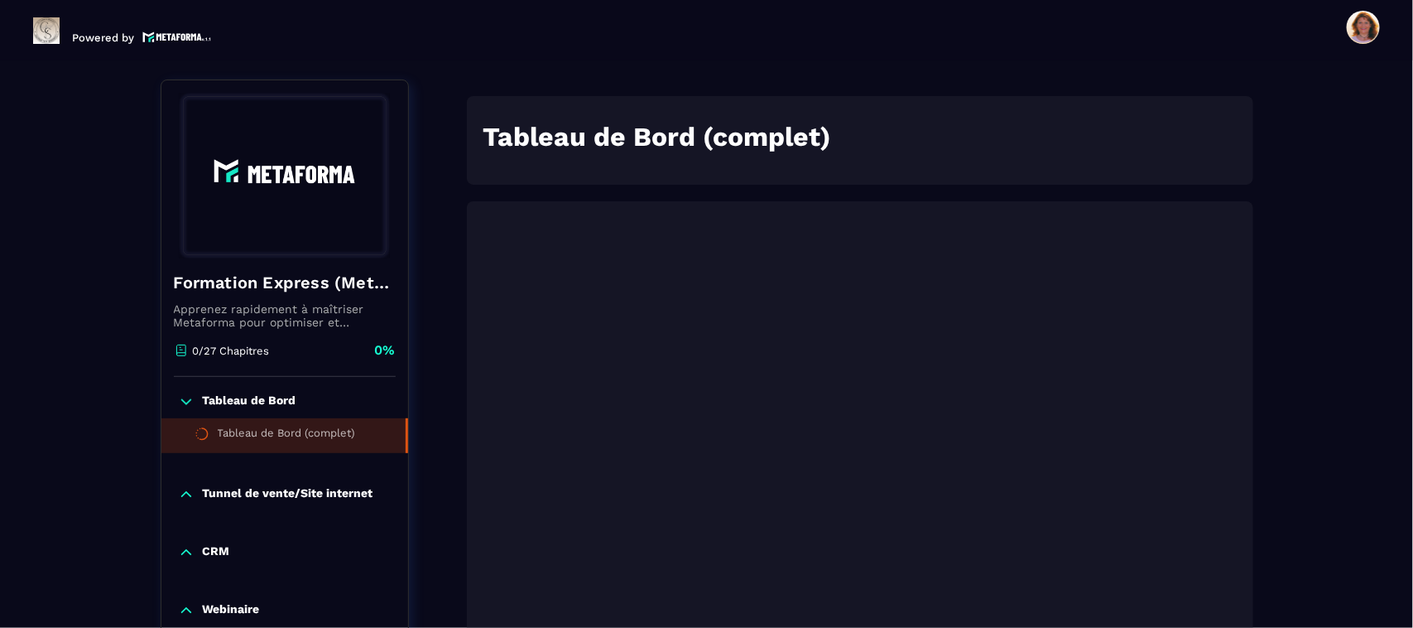
scroll to position [171, 0]
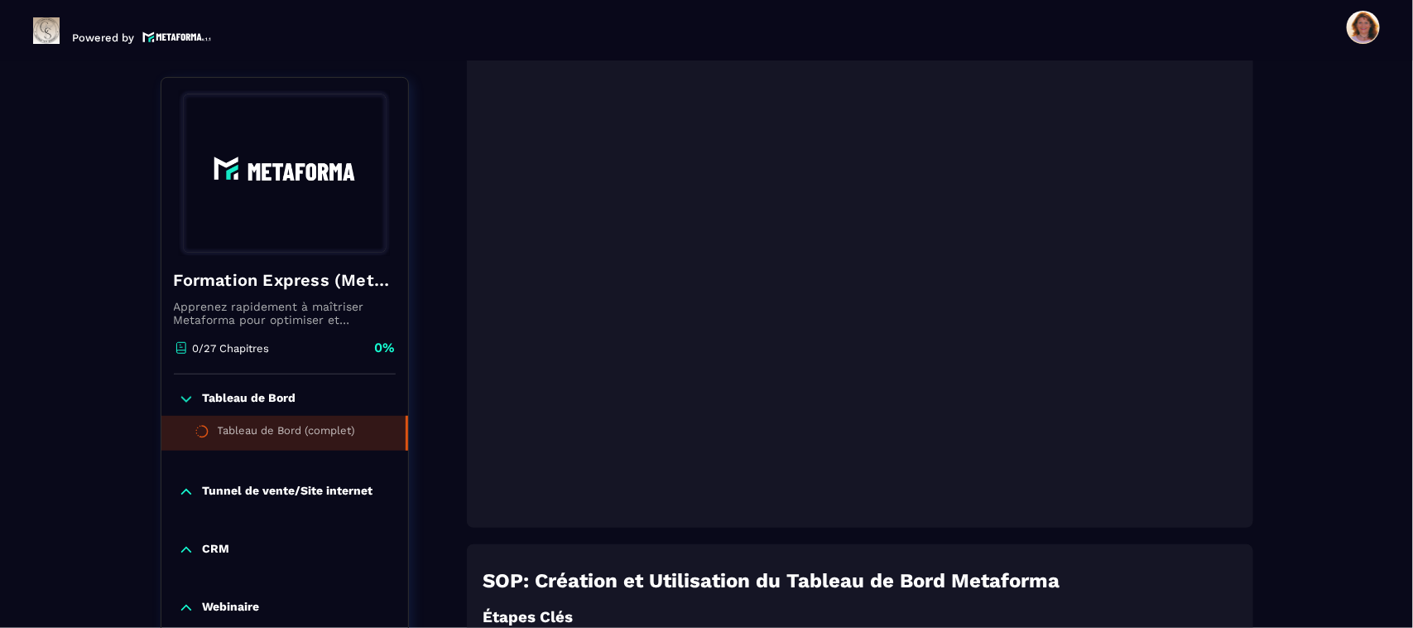
scroll to position [378, 0]
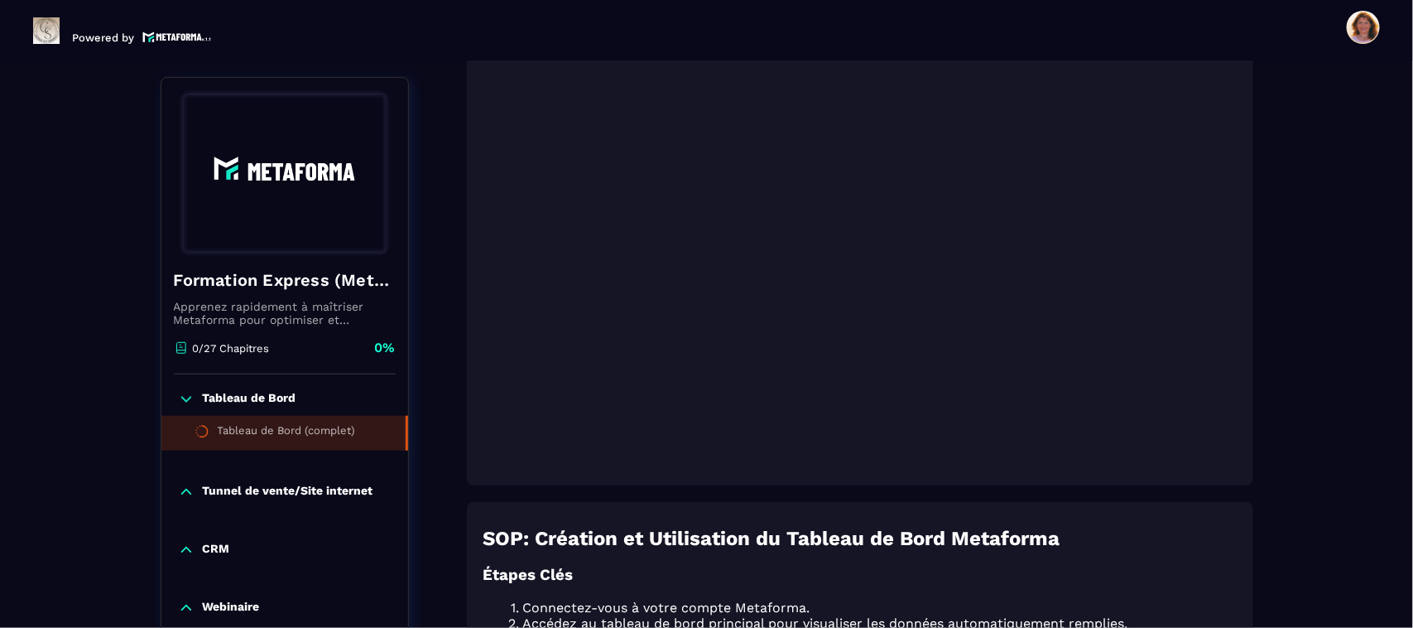
scroll to position [420, 0]
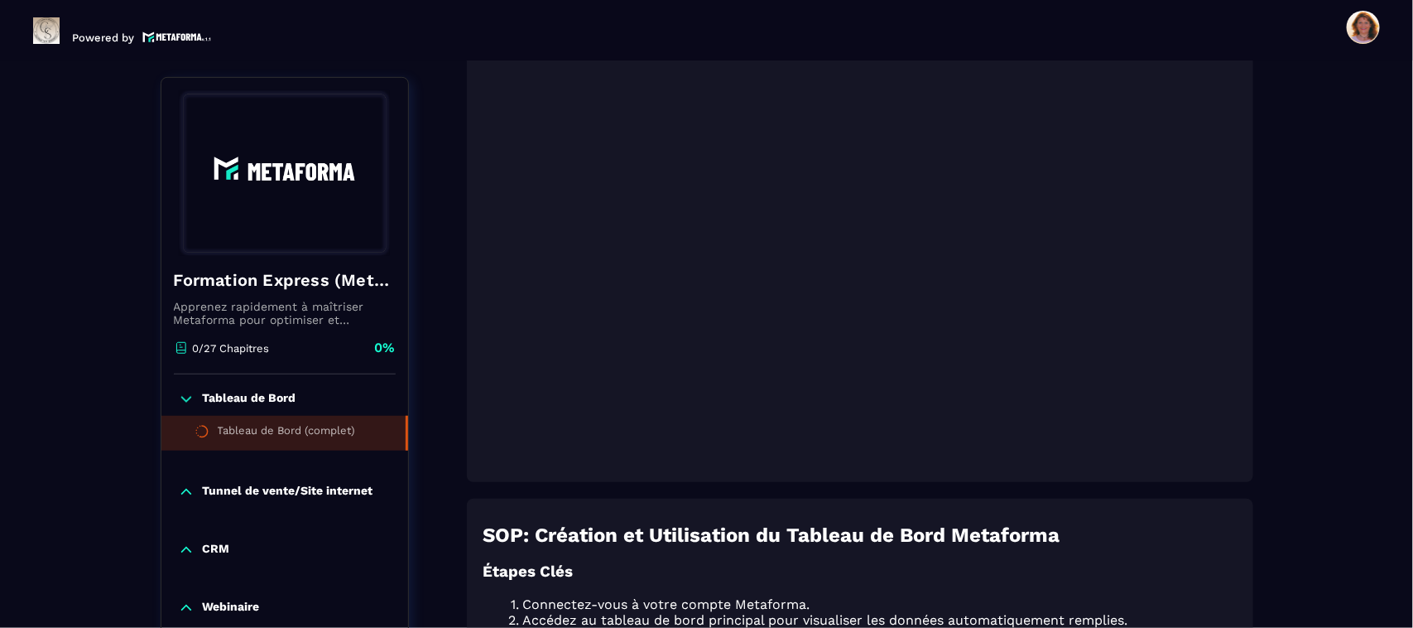
click at [1267, 556] on div "Formations / Formation Express (Metaforma) / Tableau de Bord (complet) Formatio…" at bounding box center [706, 614] width 1347 height 1783
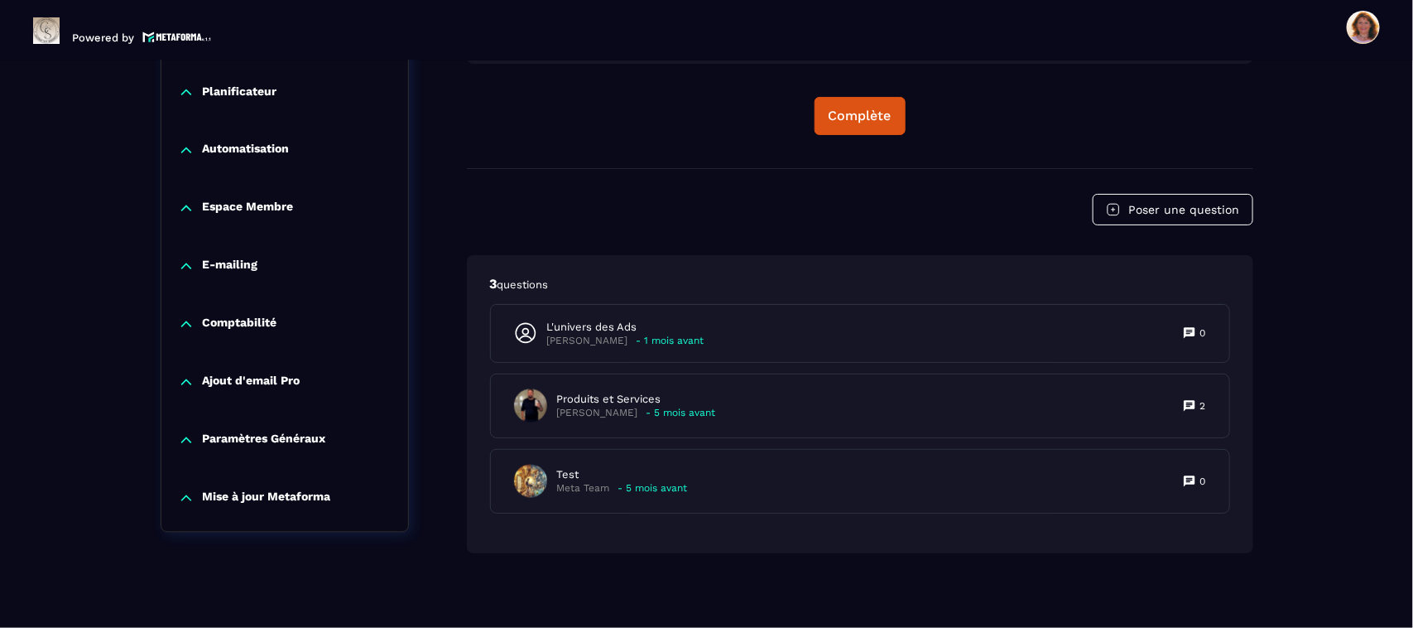
scroll to position [1377, 0]
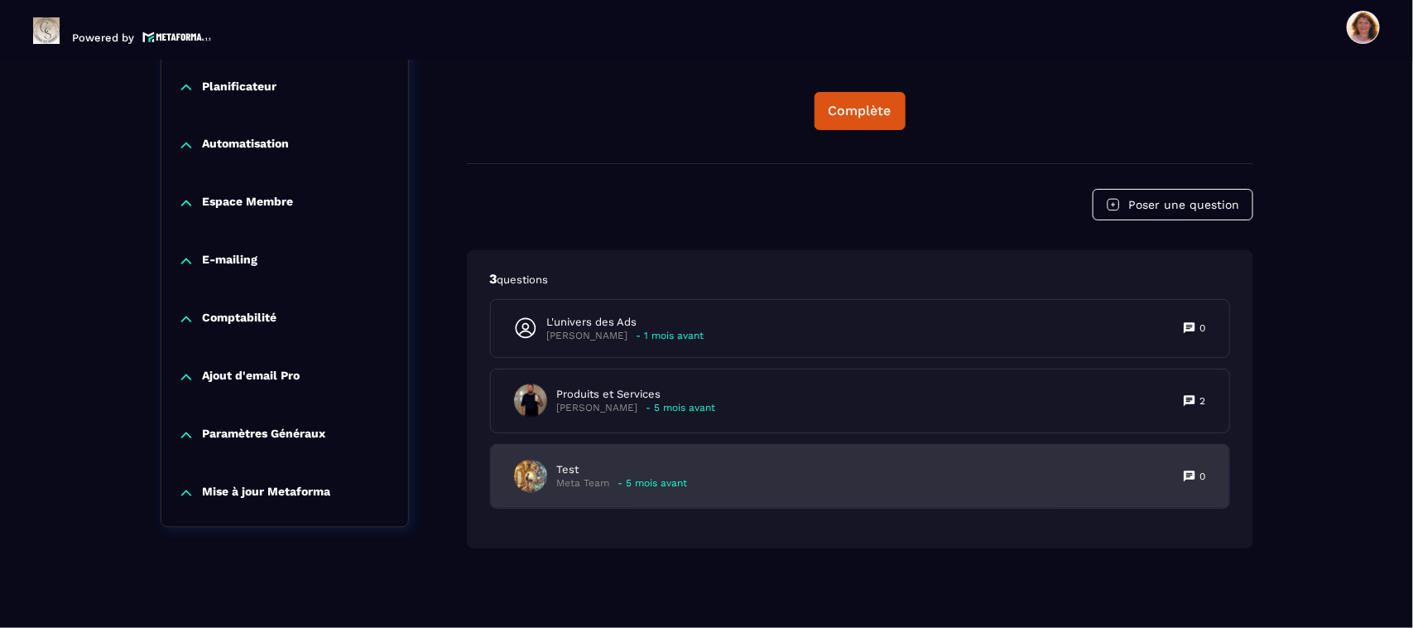
click at [570, 494] on div "Test Meta Team - 5 mois avant 0" at bounding box center [860, 476] width 739 height 63
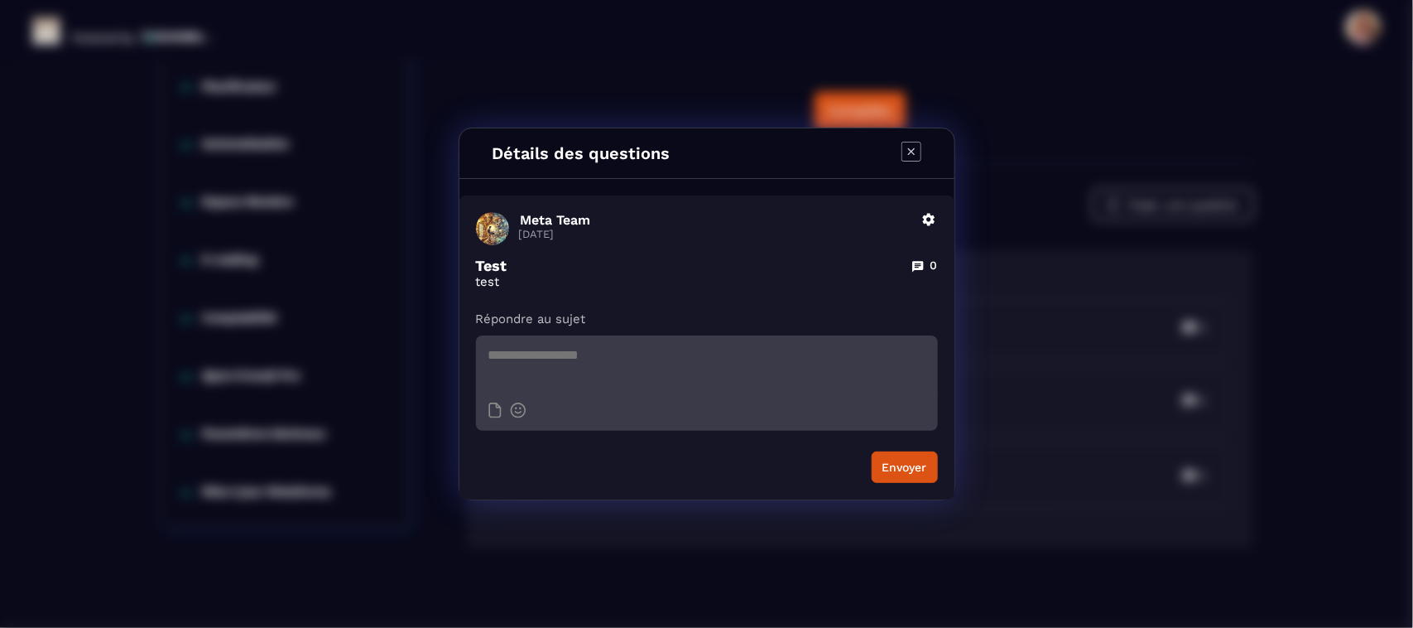
click at [913, 147] on icon "Modal window" at bounding box center [912, 152] width 20 height 20
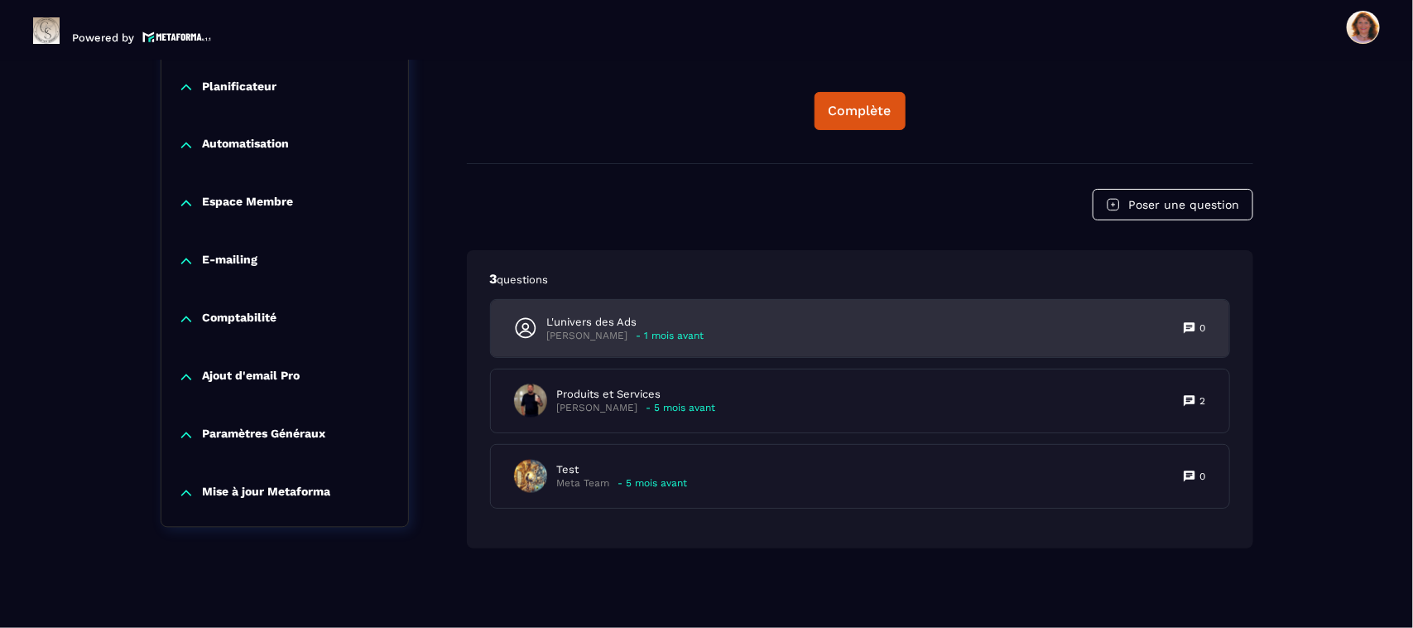
click at [771, 315] on div "L'univers des Ads [PERSON_NAME] - 1 mois avant 0" at bounding box center [860, 328] width 739 height 57
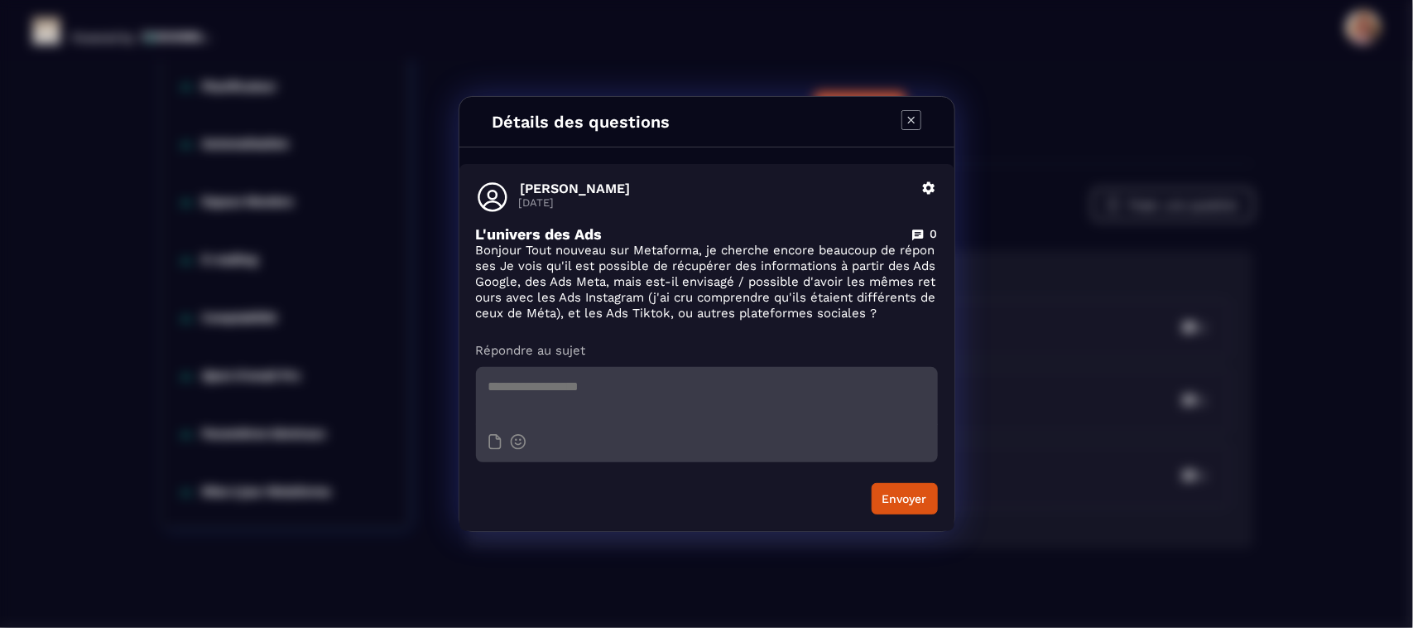
click at [916, 121] on icon "Modal window" at bounding box center [912, 120] width 20 height 20
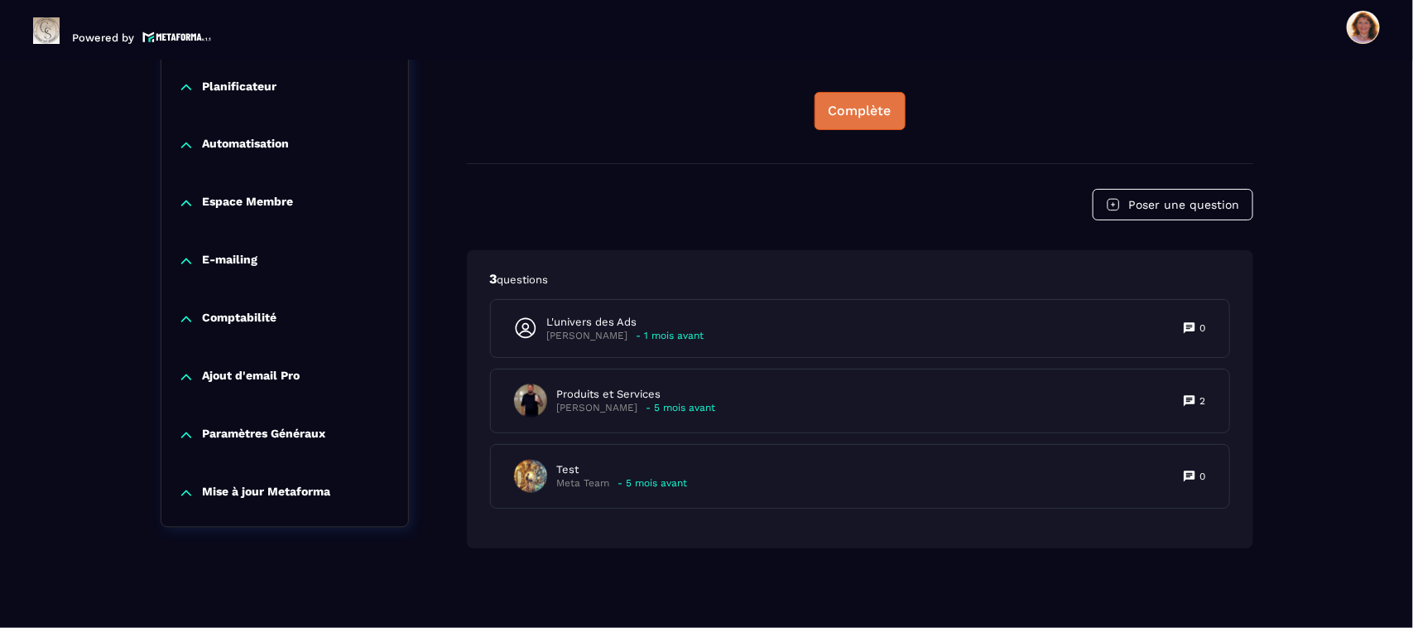
click at [874, 108] on div "Complète" at bounding box center [860, 111] width 63 height 17
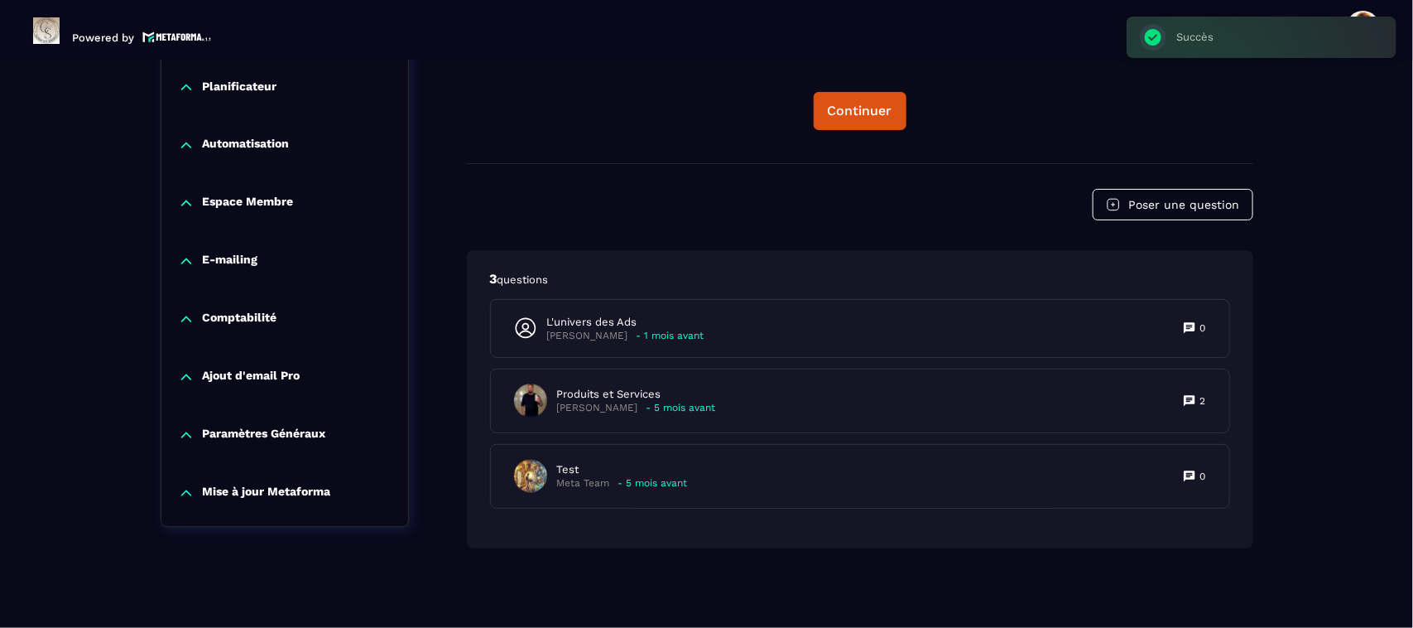
click at [1413, 75] on section "Formations Questions Communauté Événements Formations / Formation Express (Meta…" at bounding box center [706, 344] width 1413 height 568
click at [1413, 79] on section "Formations Questions Communauté Événements Formations / Formation Express (Meta…" at bounding box center [706, 344] width 1413 height 568
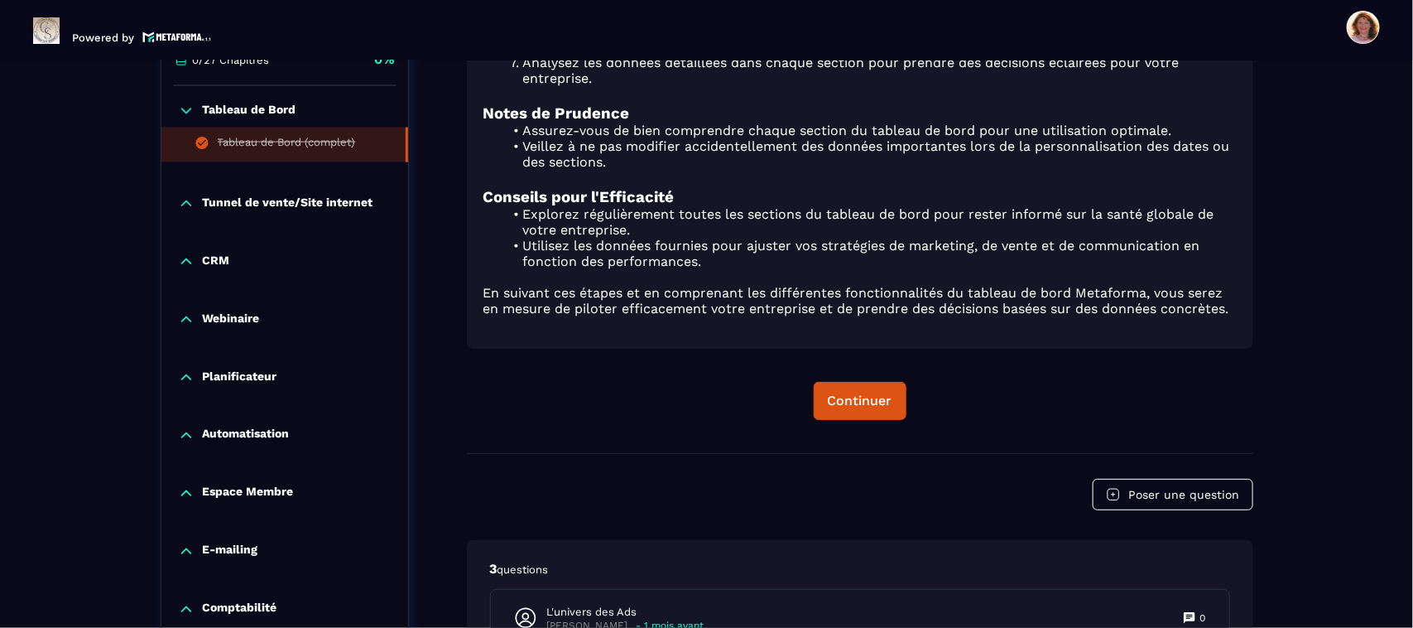
scroll to position [1046, 0]
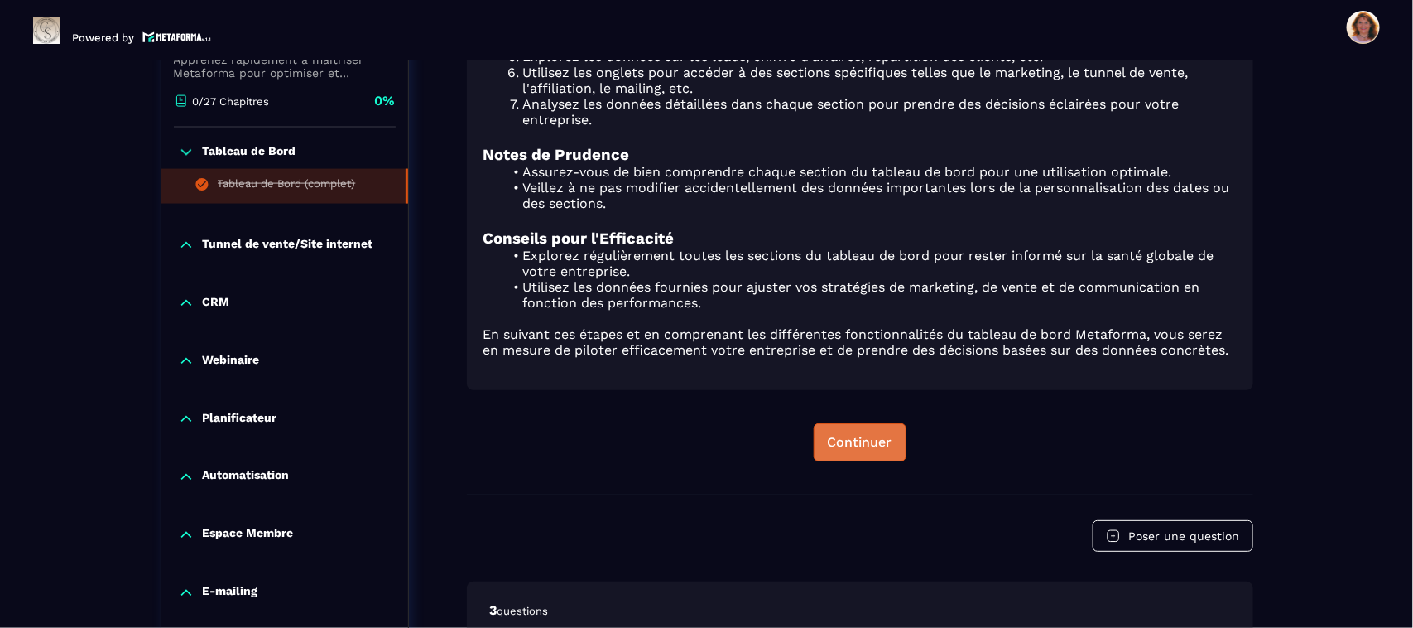
click at [862, 435] on div "Continuer" at bounding box center [860, 442] width 65 height 17
click at [855, 449] on button "Continuer" at bounding box center [860, 442] width 93 height 38
click at [855, 436] on div "Continuer" at bounding box center [860, 442] width 65 height 17
click at [325, 242] on p "Tunnel de vente/Site internet" at bounding box center [288, 245] width 171 height 17
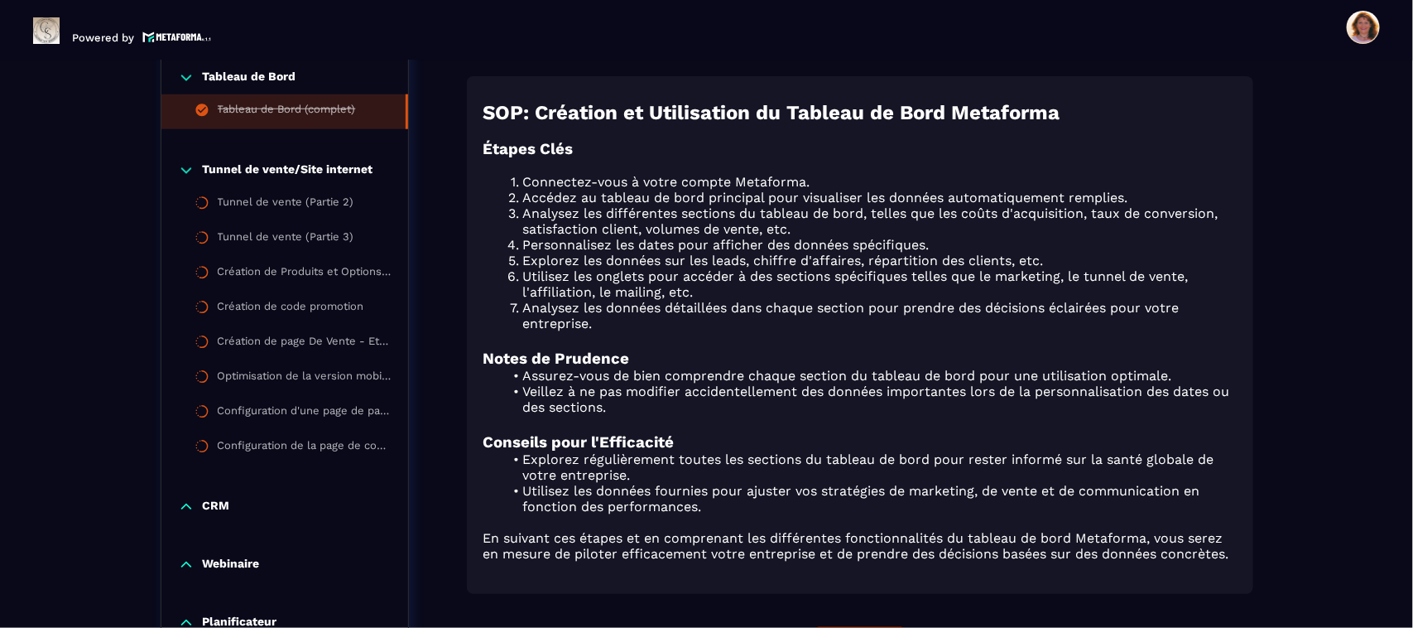
scroll to position [839, 0]
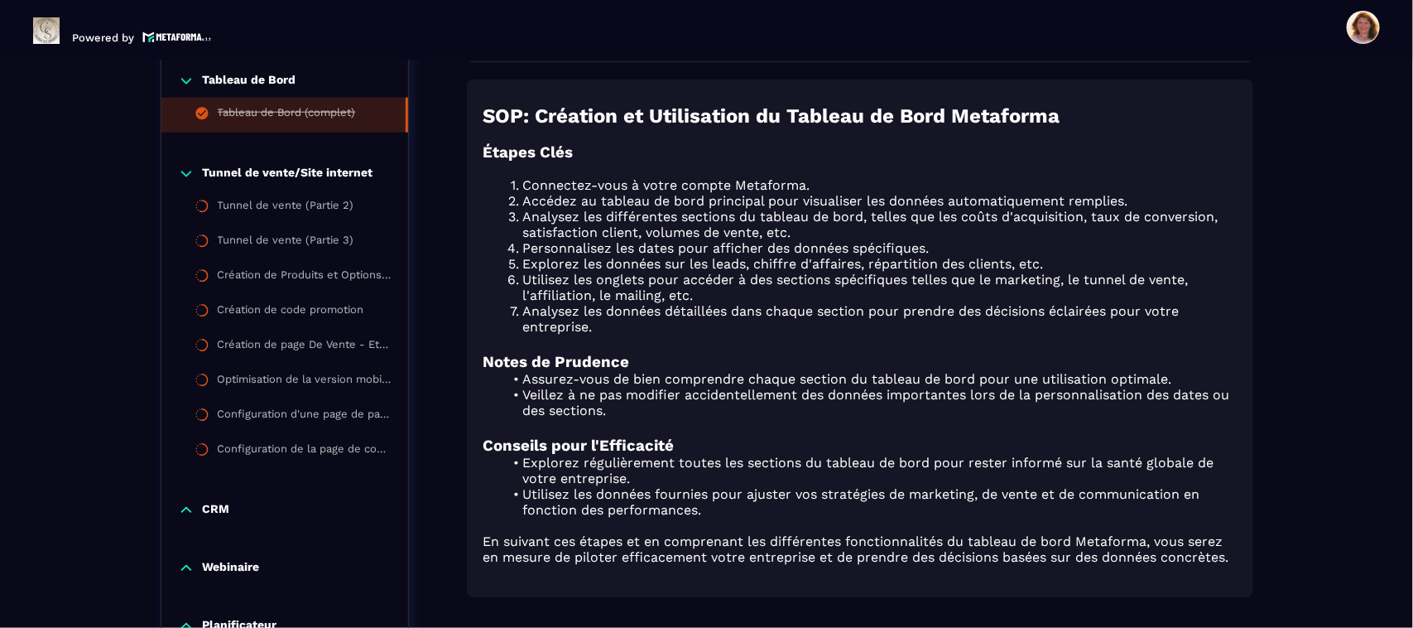
click at [284, 170] on p "Tunnel de vente/Site internet" at bounding box center [288, 174] width 171 height 17
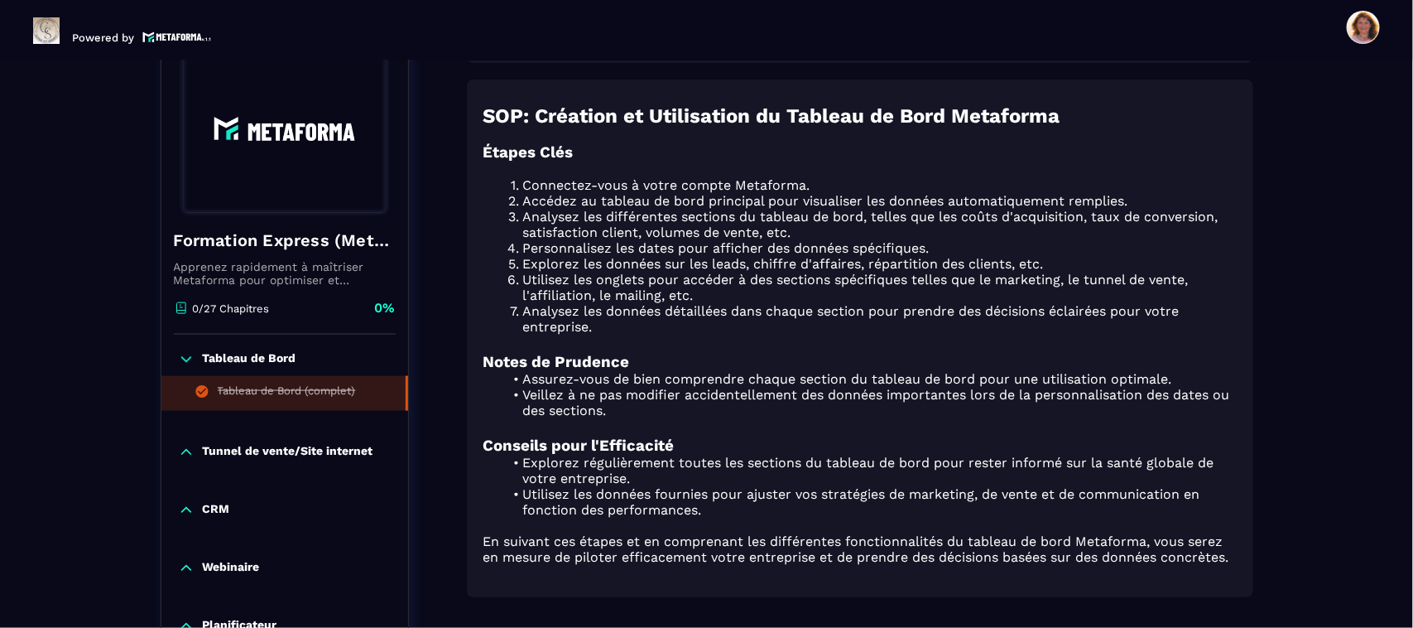
click at [315, 444] on p "Tunnel de vente/Site internet" at bounding box center [288, 452] width 171 height 17
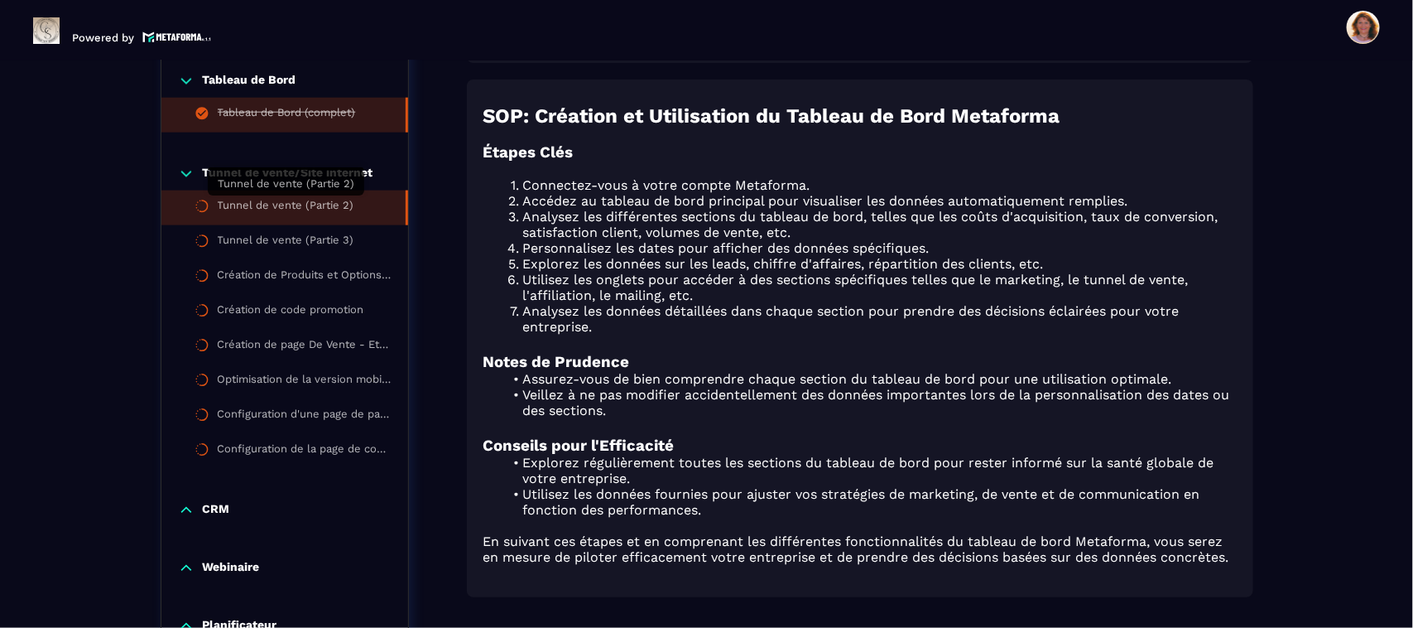
click at [263, 207] on div "Tunnel de vente (Partie 2)" at bounding box center [286, 208] width 137 height 18
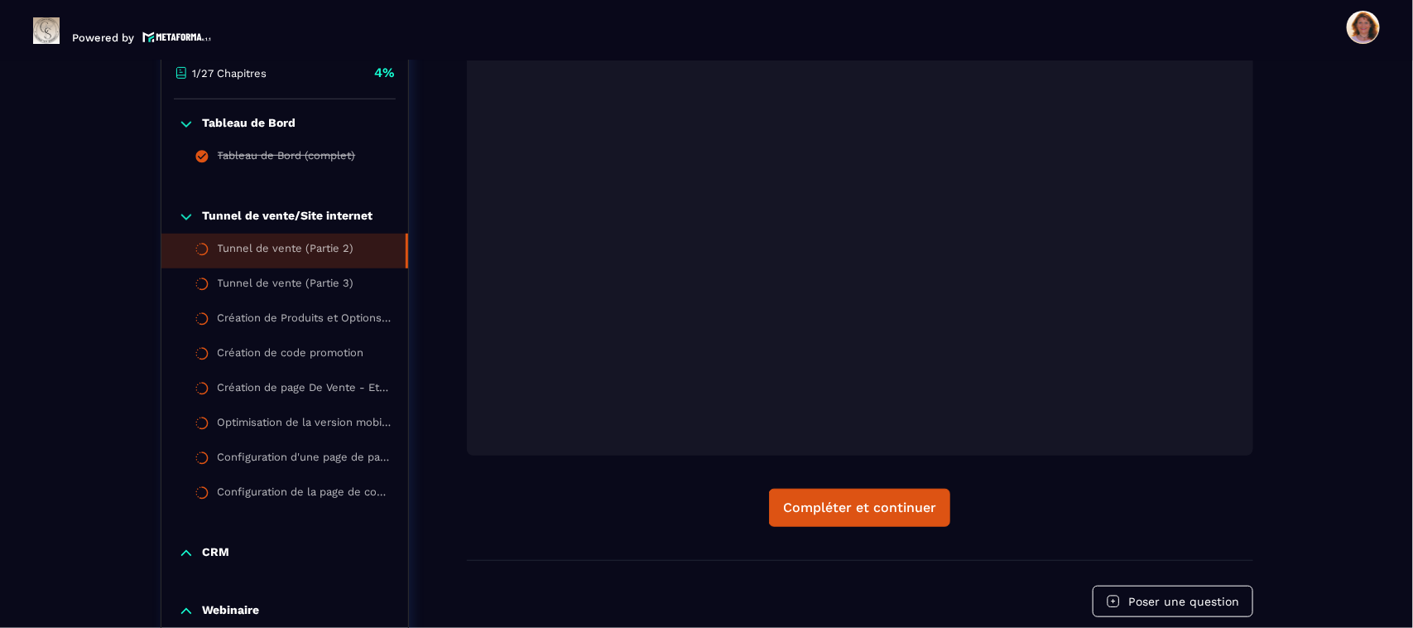
scroll to position [171, 0]
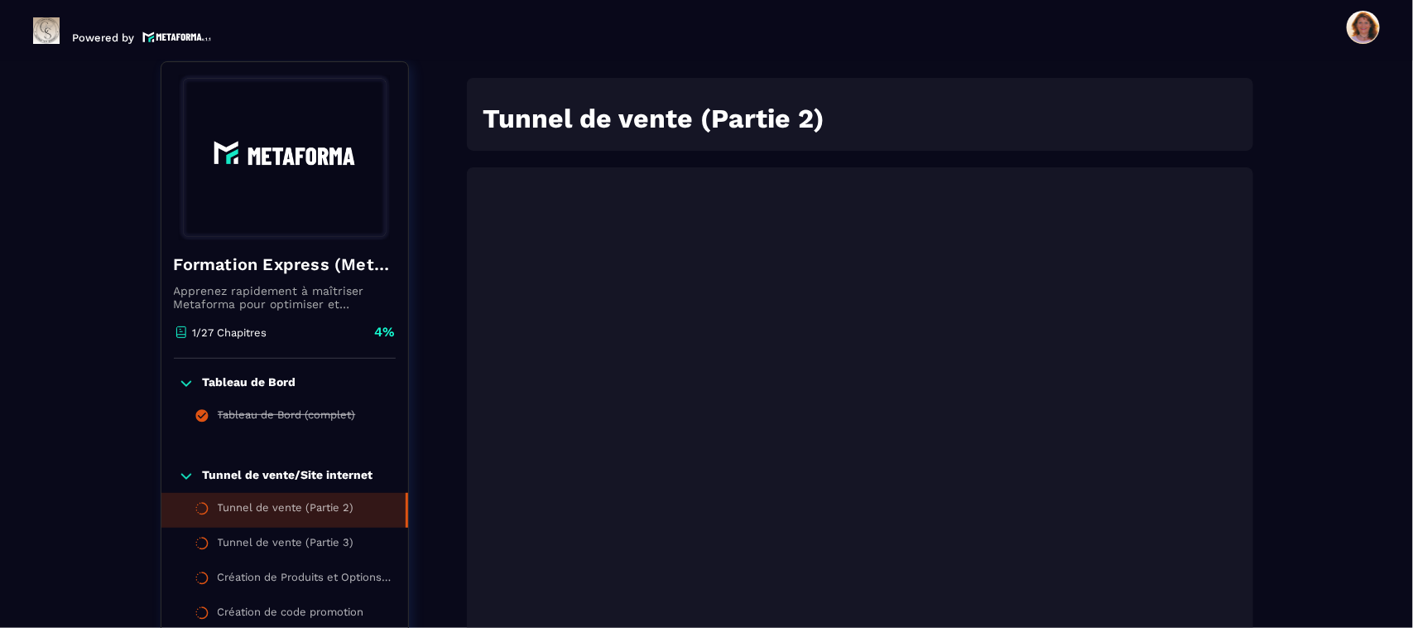
drag, startPoint x: 1358, startPoint y: 366, endPoint x: 1318, endPoint y: 452, distance: 94.8
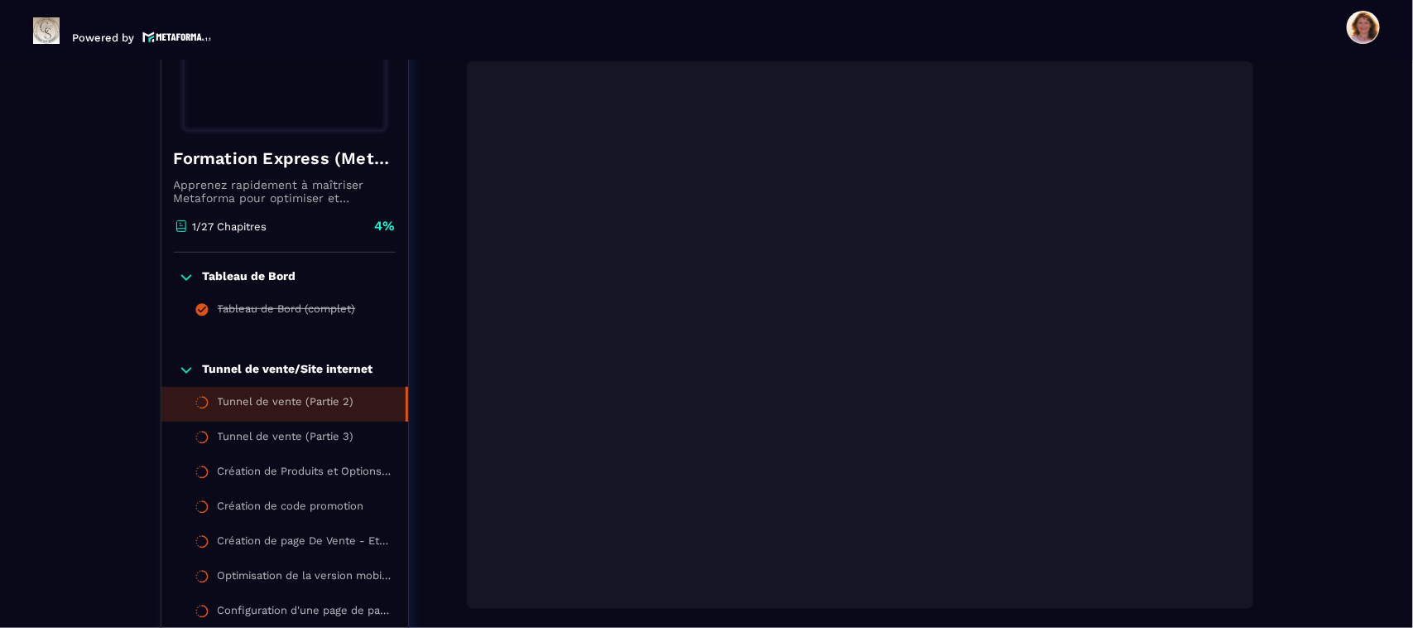
scroll to position [497, 0]
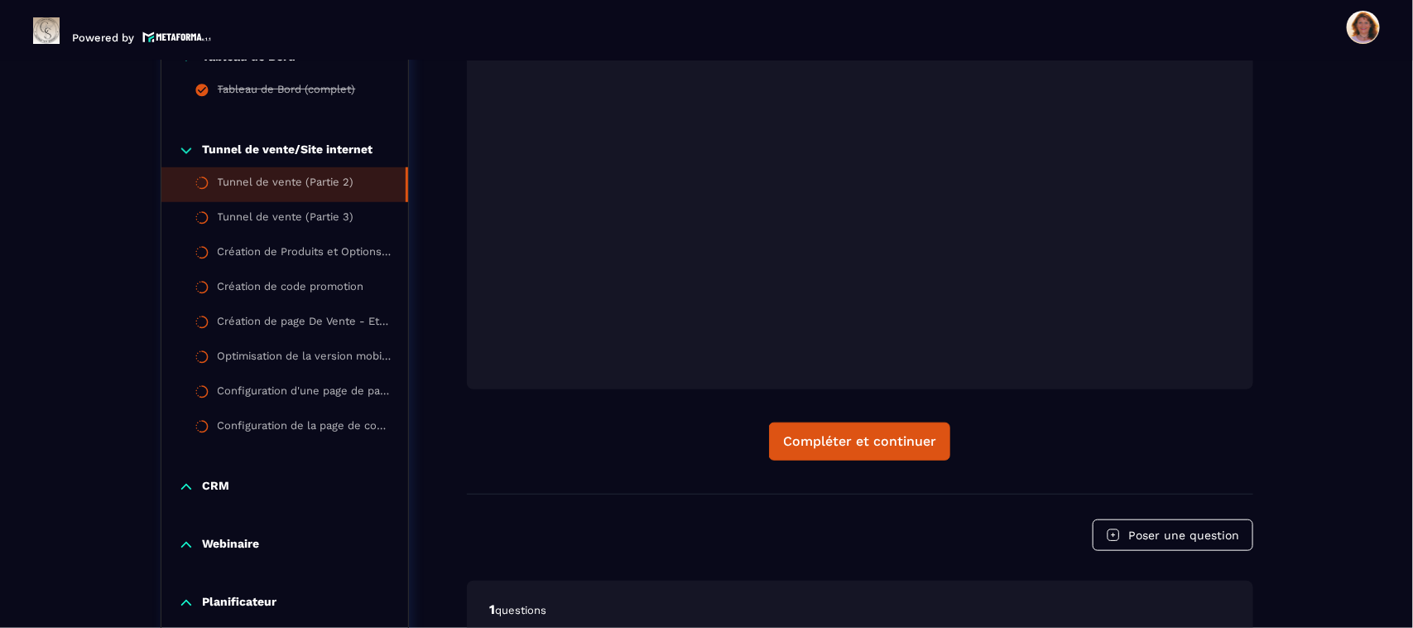
drag, startPoint x: 1288, startPoint y: 279, endPoint x: 1288, endPoint y: 224, distance: 55.5
click at [1288, 224] on div "Formations / Formation Express (Metaforma) / Tunnel de vente (Partie 2) Formati…" at bounding box center [706, 355] width 1347 height 1418
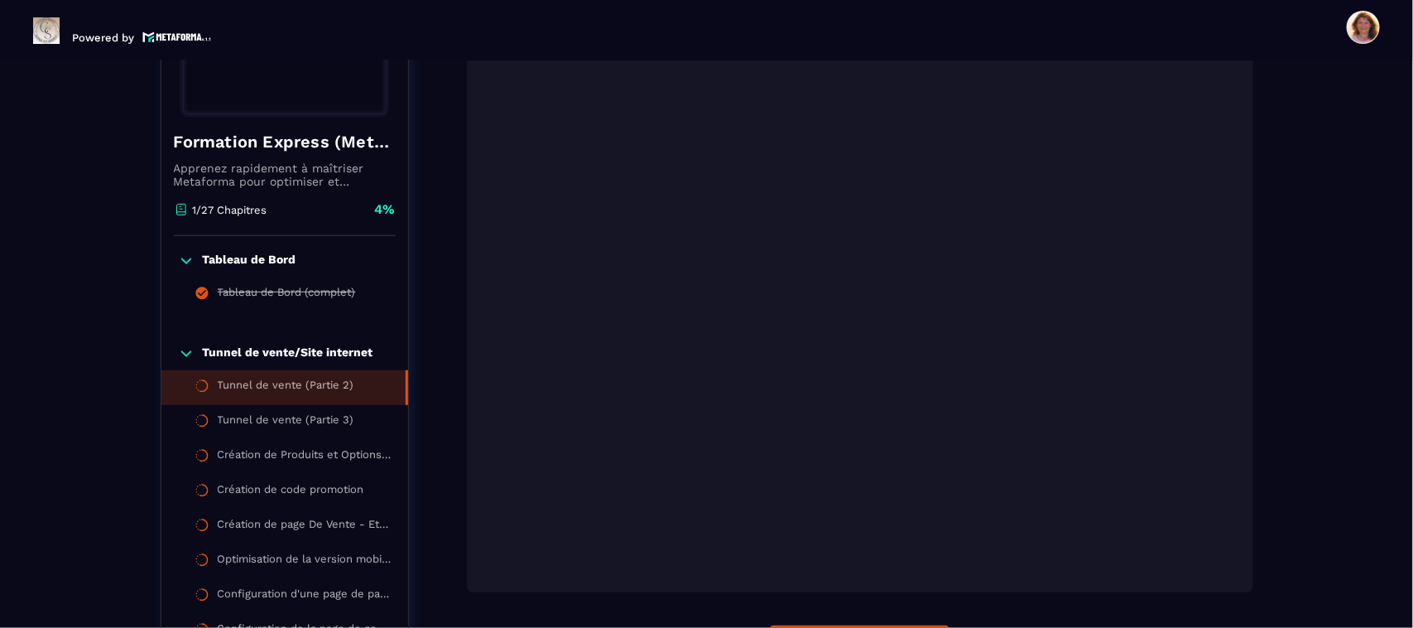
scroll to position [290, 0]
